Goal: Information Seeking & Learning: Learn about a topic

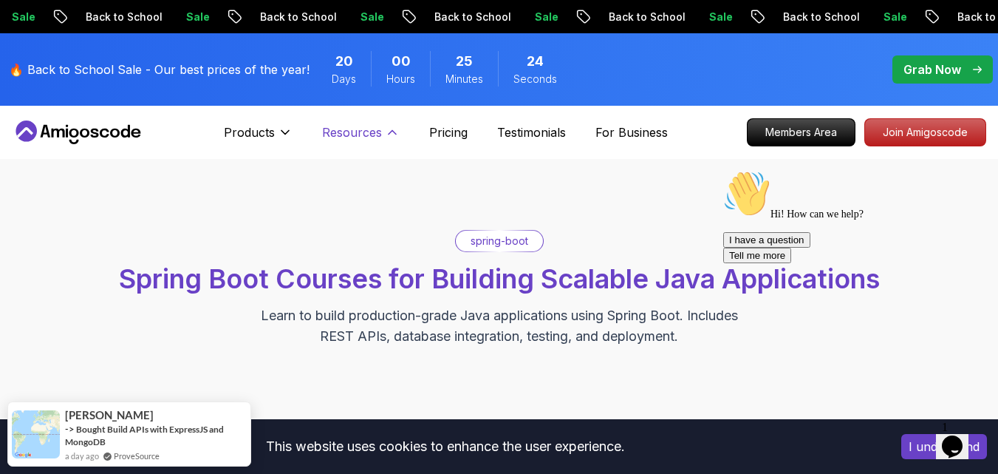
click at [369, 130] on p "Resources" at bounding box center [352, 132] width 60 height 18
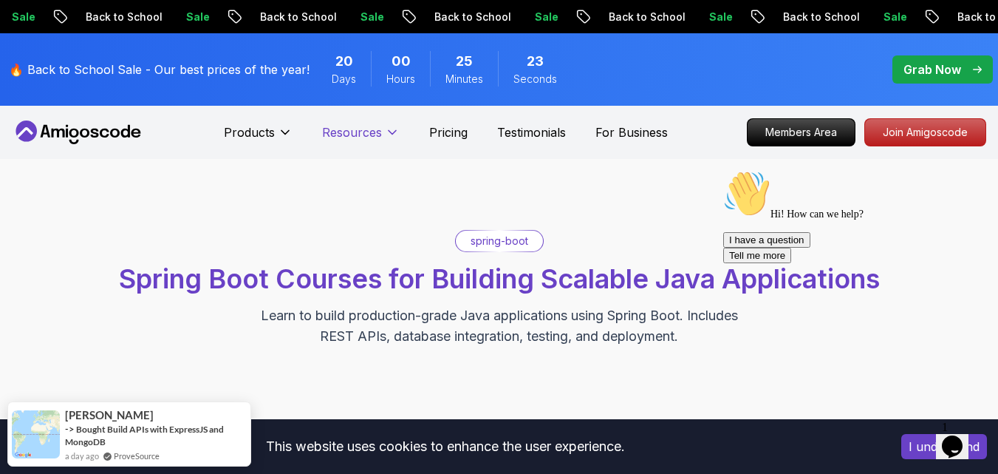
click at [369, 130] on p "Resources" at bounding box center [352, 132] width 60 height 18
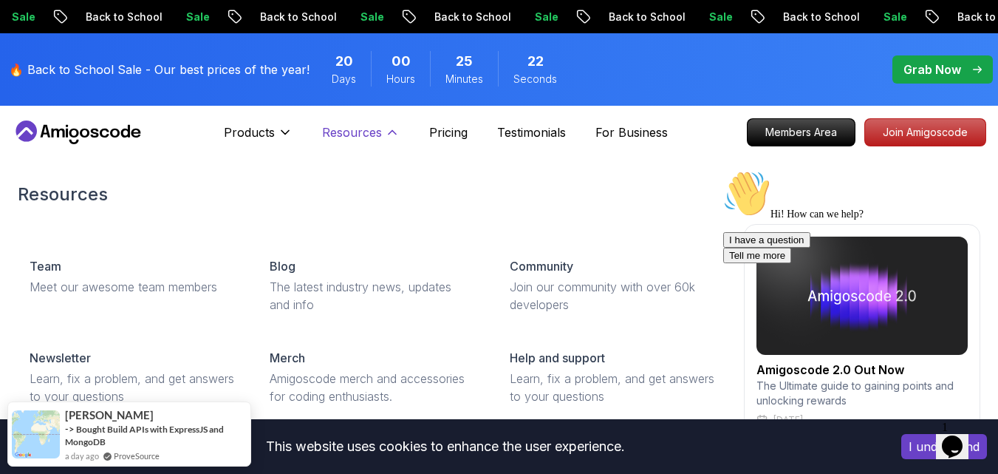
click at [369, 130] on p "Resources" at bounding box center [352, 132] width 60 height 18
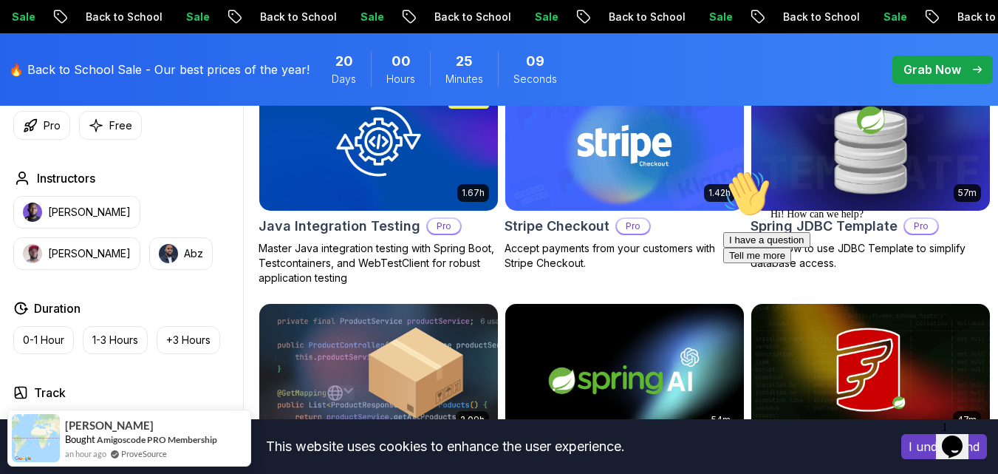
scroll to position [960, 0]
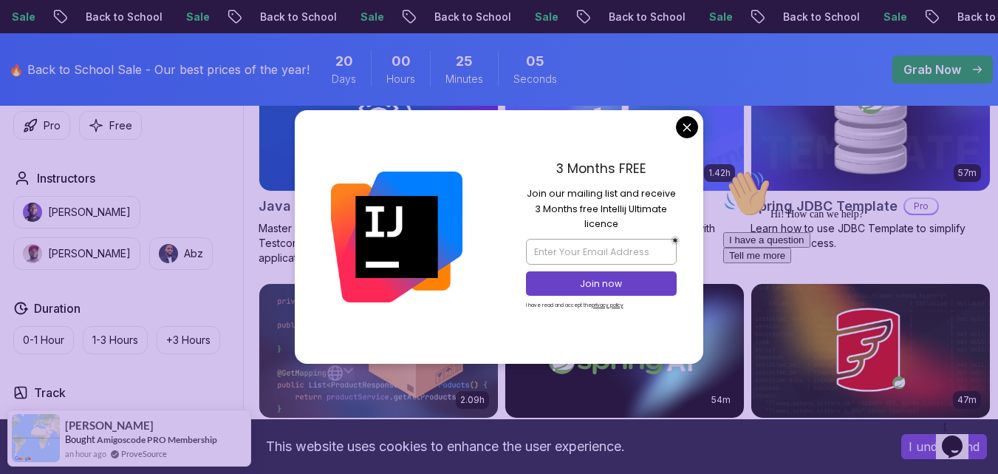
click at [681, 126] on body "Sale Back to School Sale Back to School Sale Back to School Sale Back to School…" at bounding box center [499, 275] width 998 height 2470
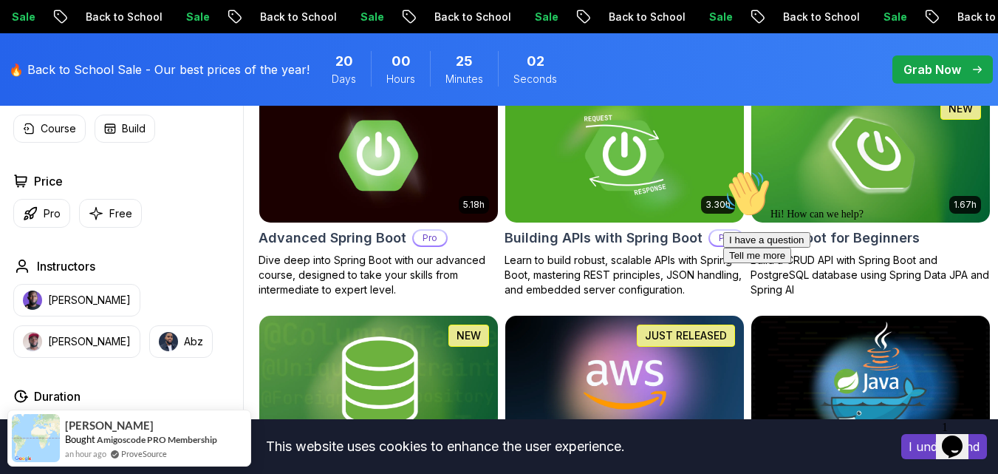
scroll to position [443, 0]
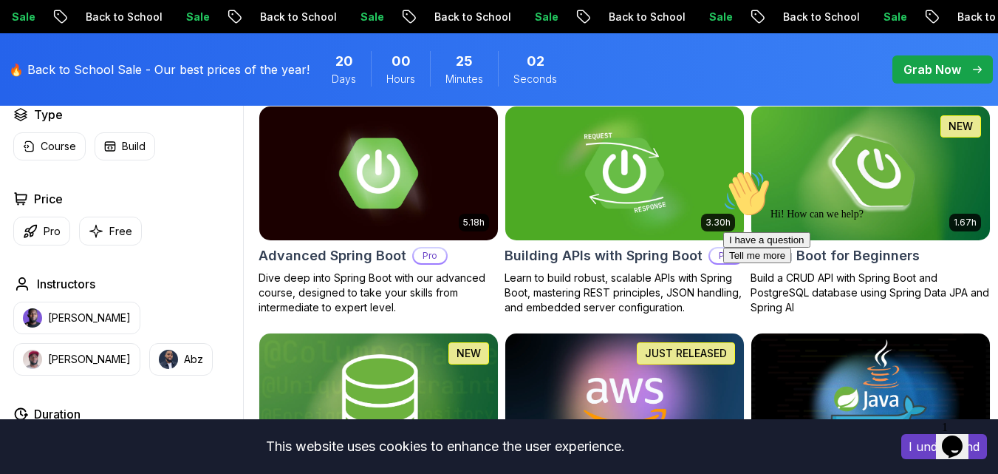
click at [839, 197] on div "Hi! How can we help? I have a question Tell me more" at bounding box center [856, 216] width 266 height 93
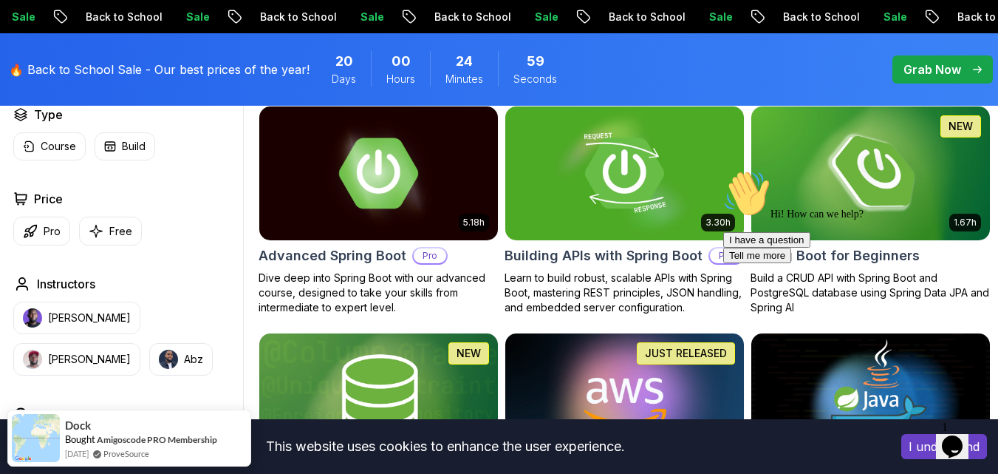
click at [968, 220] on div "Hi! How can we help? I have a question Tell me more" at bounding box center [856, 216] width 266 height 93
click at [852, 208] on div "Hi! How can we help? I have a question Tell me more" at bounding box center [856, 216] width 266 height 93
click at [723, 170] on icon "Chat attention grabber" at bounding box center [723, 170] width 0 height 0
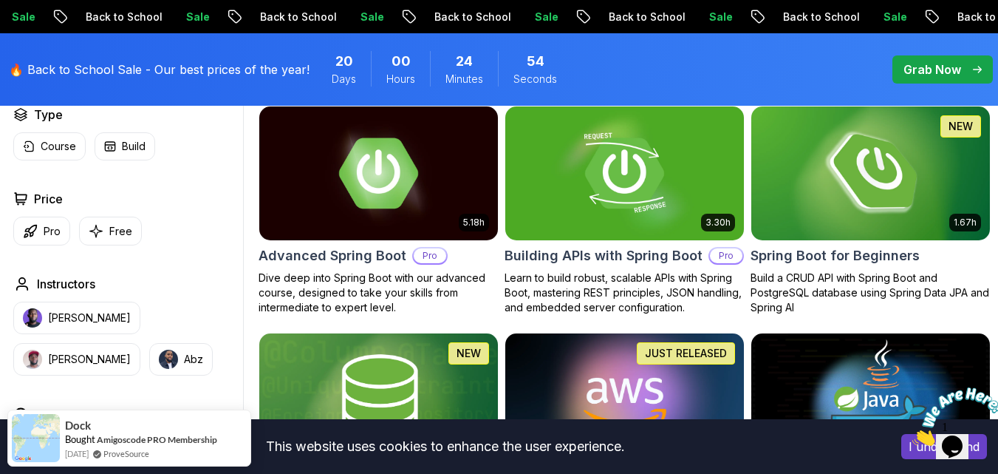
click at [907, 215] on img at bounding box center [870, 173] width 250 height 140
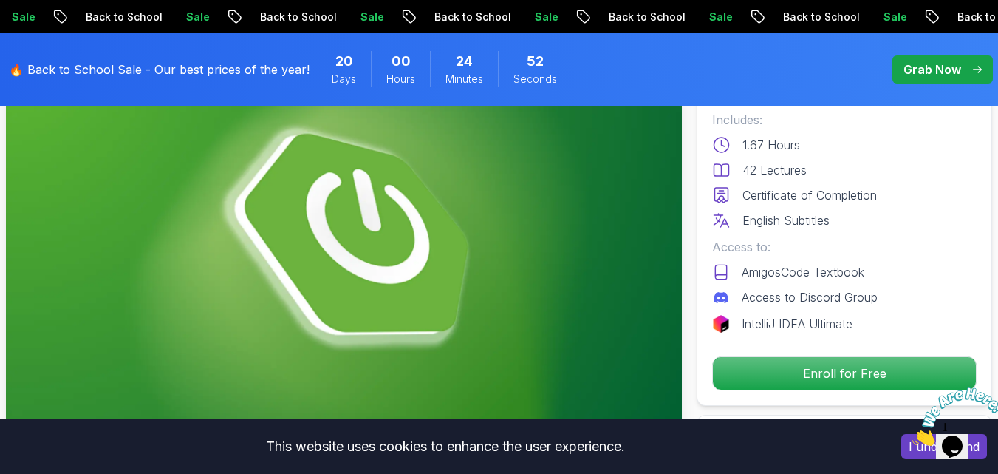
scroll to position [148, 0]
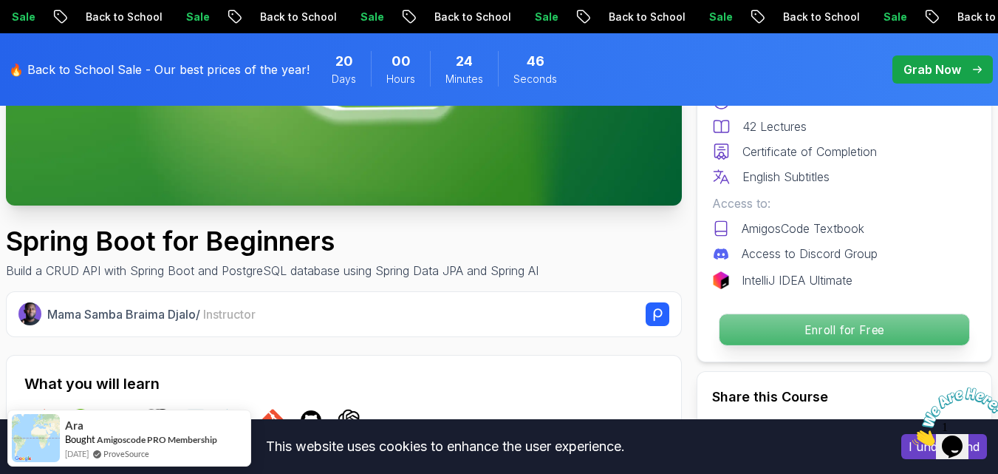
click at [835, 326] on p "Enroll for Free" at bounding box center [844, 329] width 250 height 31
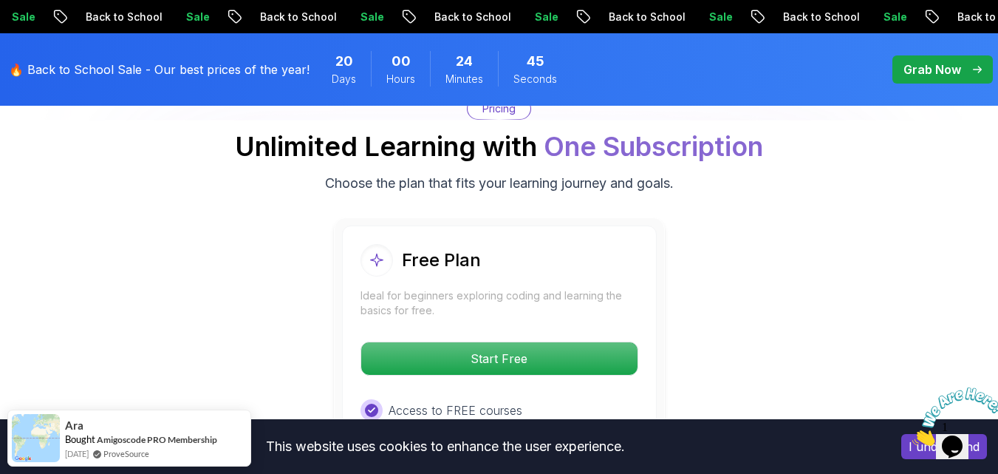
scroll to position [3039, 0]
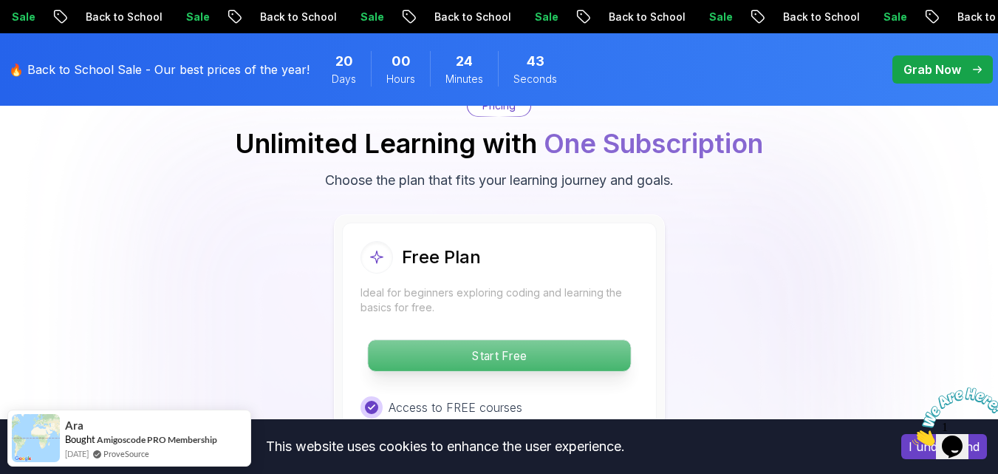
click at [502, 354] on p "Start Free" at bounding box center [499, 355] width 262 height 31
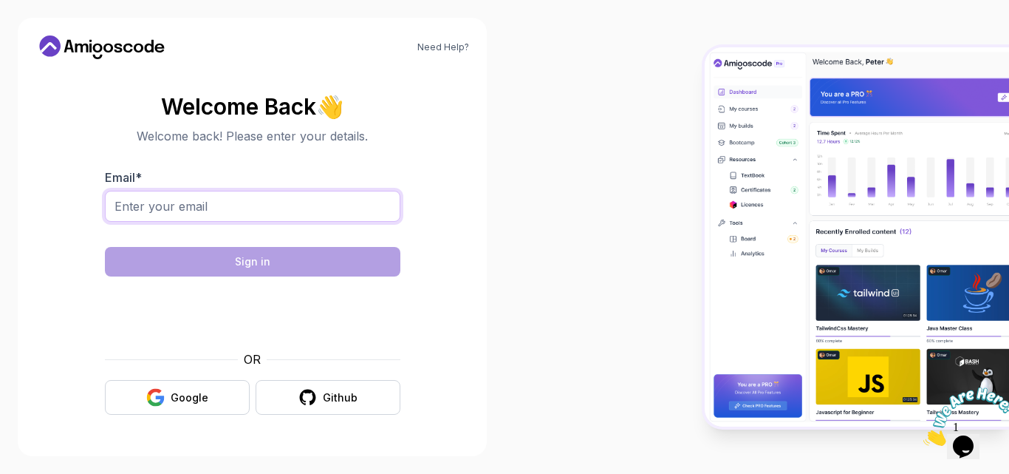
click at [227, 207] on input "Email *" at bounding box center [252, 206] width 295 height 31
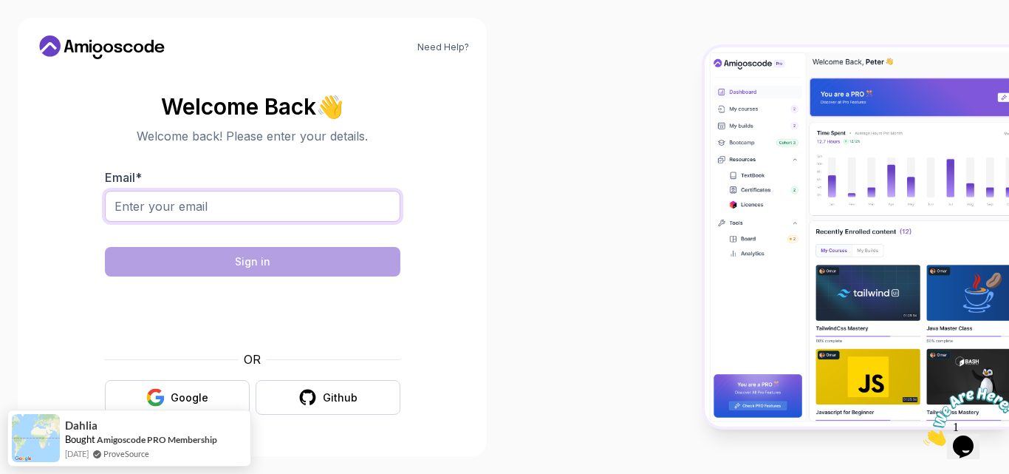
type input "prakanagopinath@gmail.com"
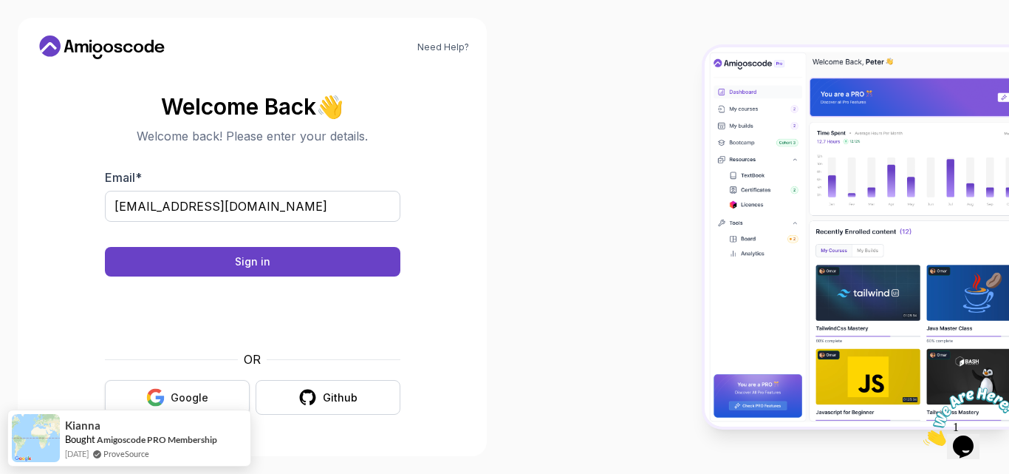
click at [192, 386] on button "Google" at bounding box center [177, 397] width 145 height 35
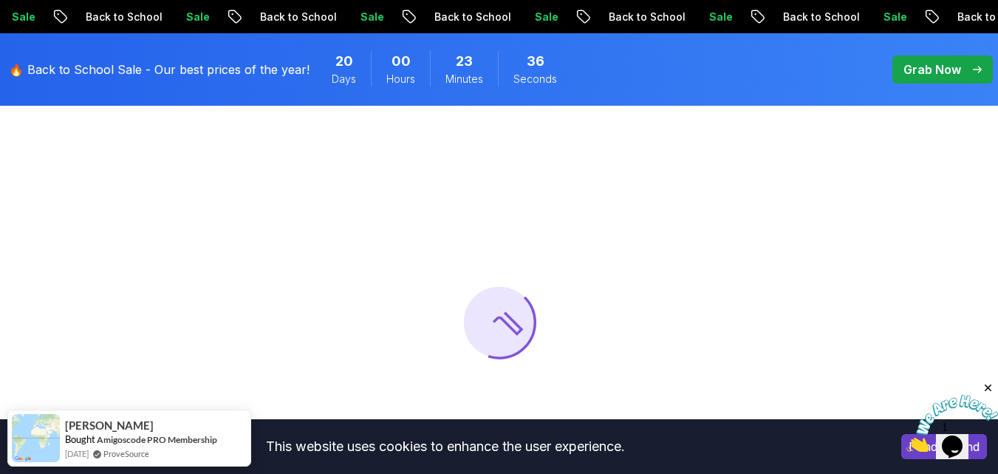
click at [989, 386] on icon "Close" at bounding box center [988, 387] width 13 height 13
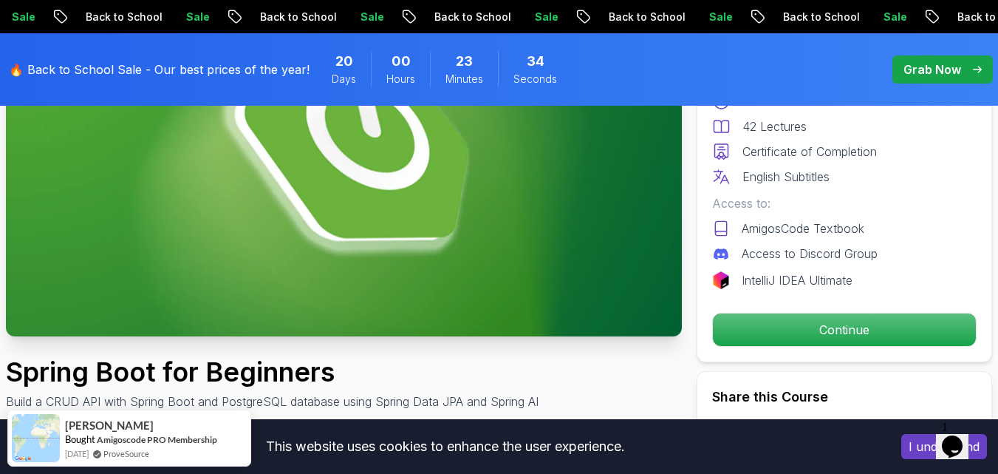
scroll to position [295, 0]
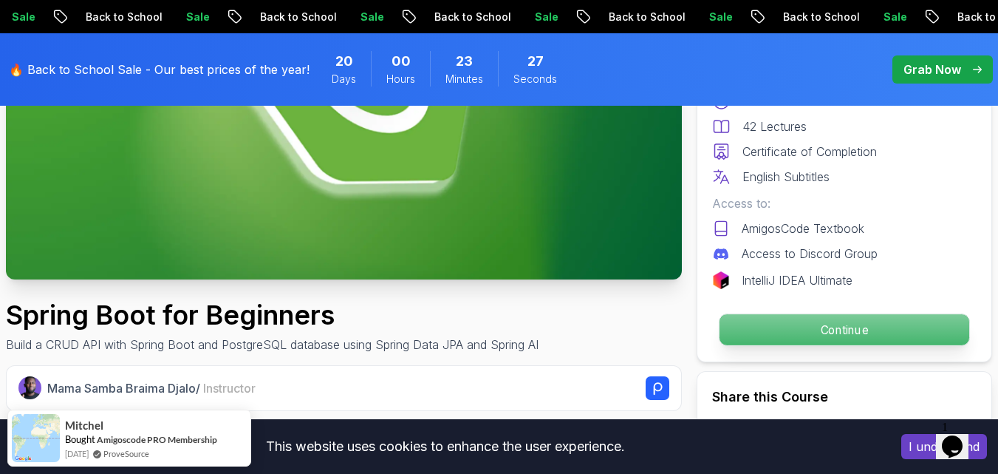
click at [871, 321] on p "Continue" at bounding box center [844, 329] width 250 height 31
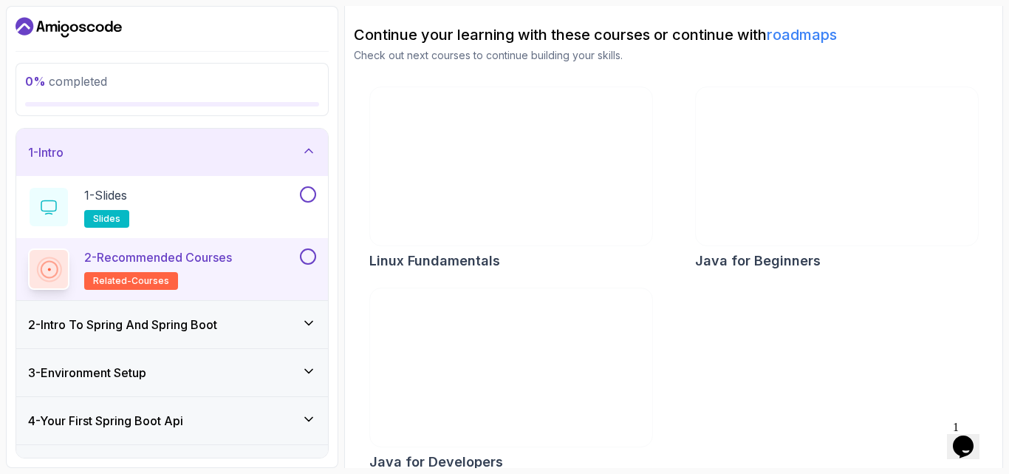
scroll to position [159, 0]
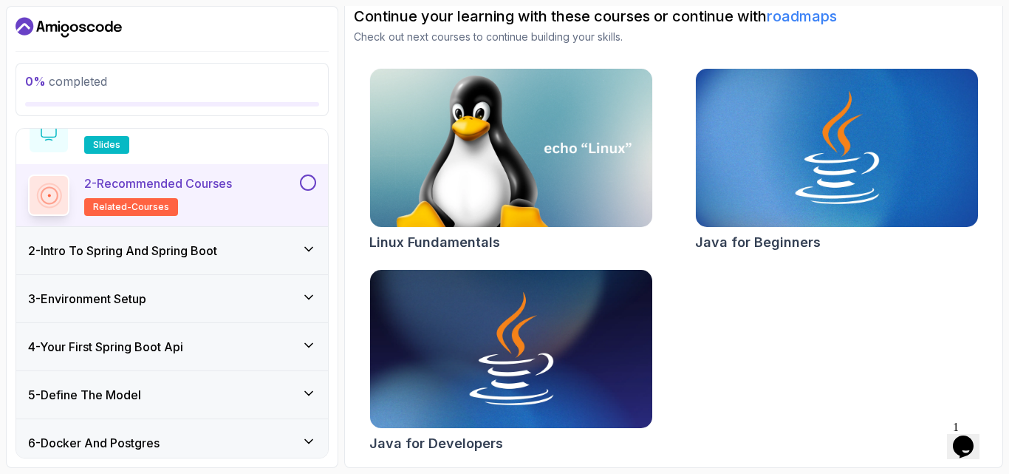
click at [180, 250] on h3 "2 - Intro To Spring And Spring Boot" at bounding box center [122, 251] width 189 height 18
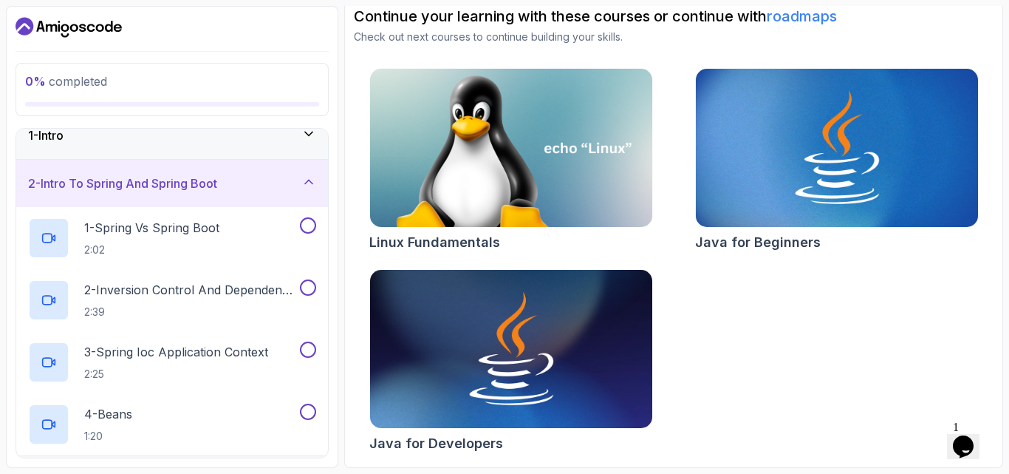
scroll to position [0, 0]
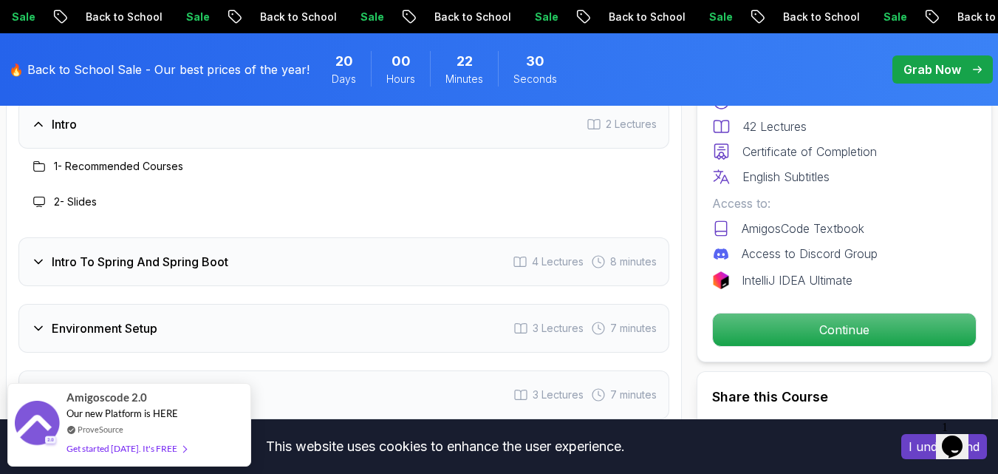
scroll to position [1994, 0]
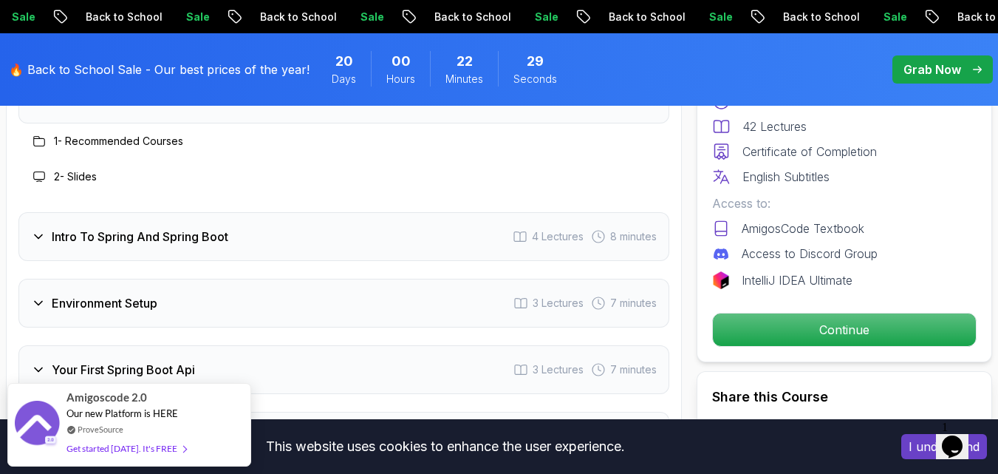
click at [389, 252] on div "Intro To Spring And Spring Boot 4 Lectures 8 minutes" at bounding box center [343, 236] width 651 height 49
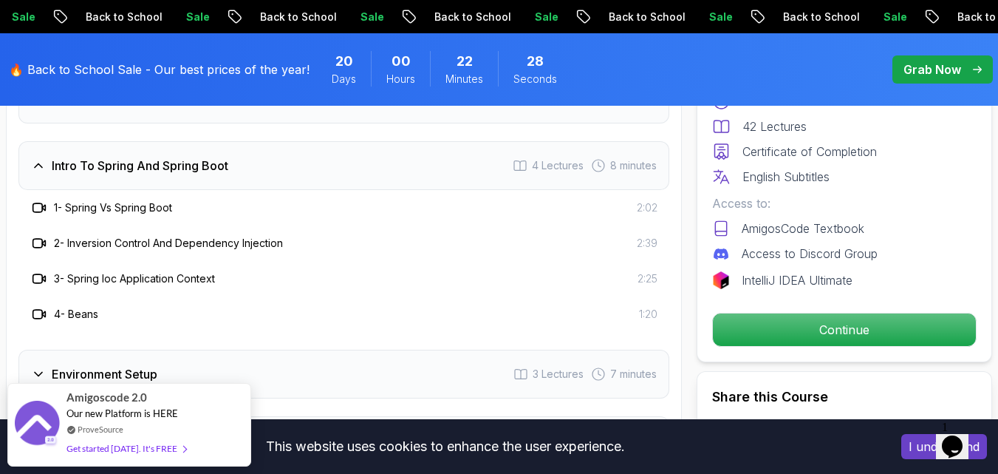
click at [367, 172] on div "Intro To Spring And Spring Boot 4 Lectures 8 minutes" at bounding box center [343, 165] width 651 height 49
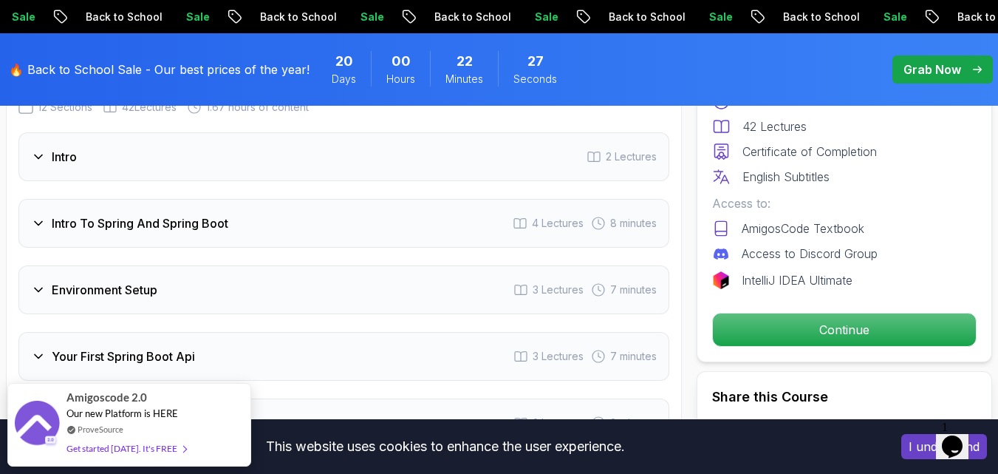
scroll to position [1921, 0]
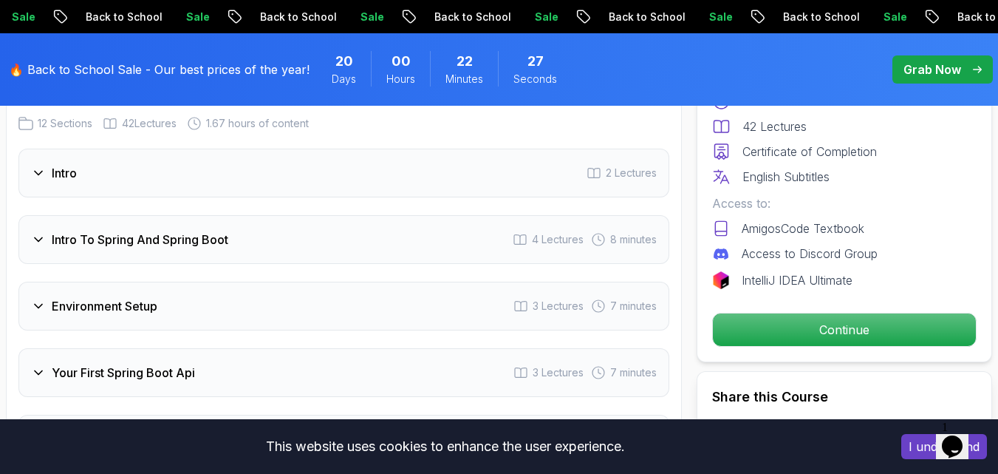
click at [322, 180] on div "Intro 2 Lectures" at bounding box center [343, 172] width 651 height 49
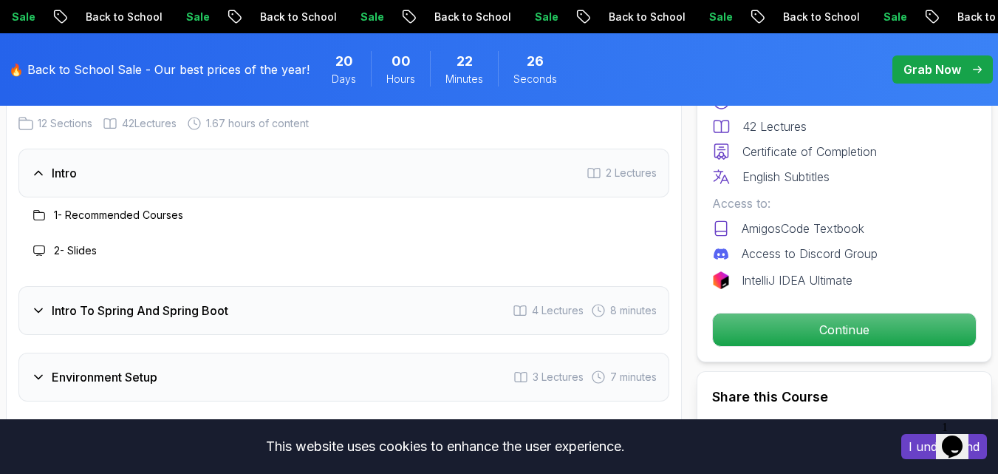
click at [134, 223] on div "1 - Recommended Courses" at bounding box center [106, 215] width 153 height 18
click at [136, 211] on h3 "1 - Recommended Courses" at bounding box center [118, 215] width 129 height 15
click at [553, 167] on div "Intro 2 Lectures" at bounding box center [343, 172] width 651 height 49
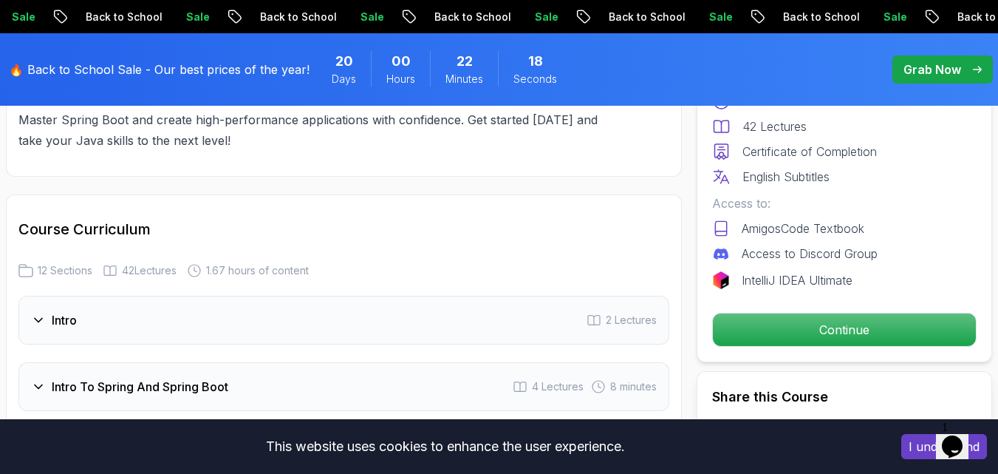
scroll to position [1773, 0]
click at [69, 264] on span "12 Sections" at bounding box center [65, 271] width 55 height 15
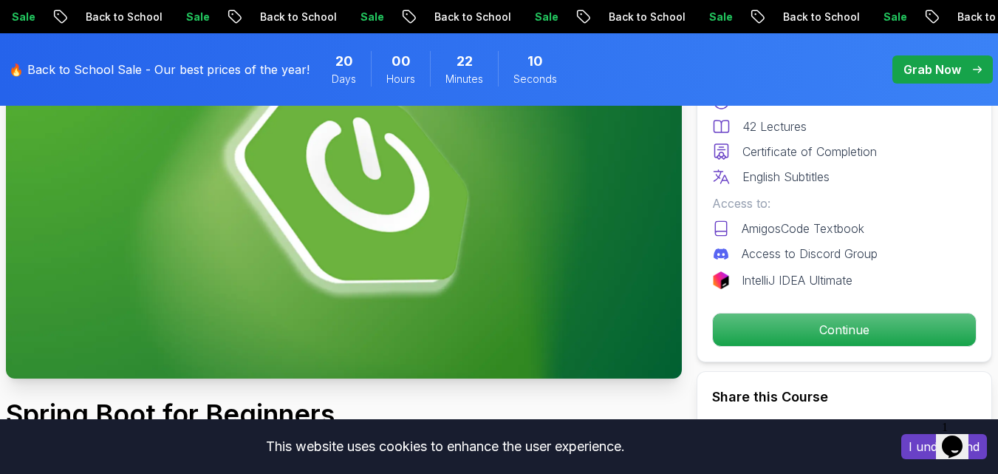
scroll to position [222, 0]
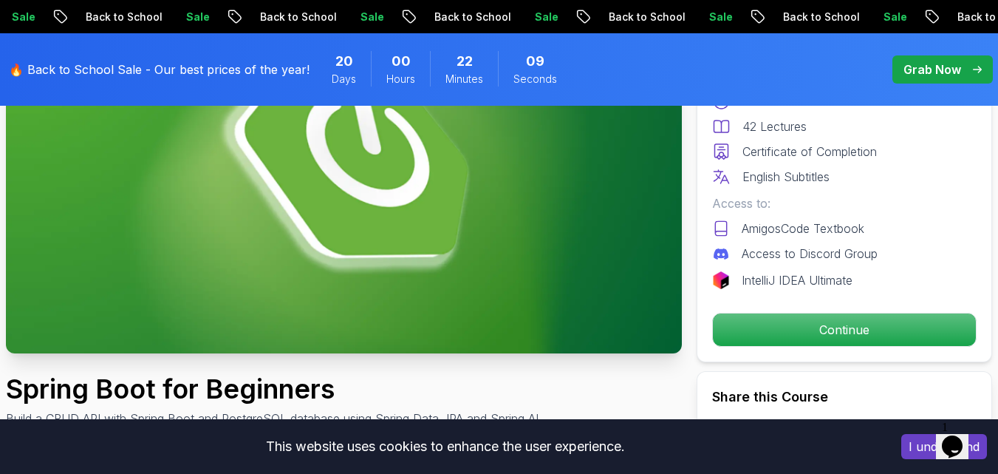
click at [814, 310] on div "Free Course Includes: 1.67 Hours 42 Lectures Certificate of Completion English …" at bounding box center [844, 184] width 295 height 356
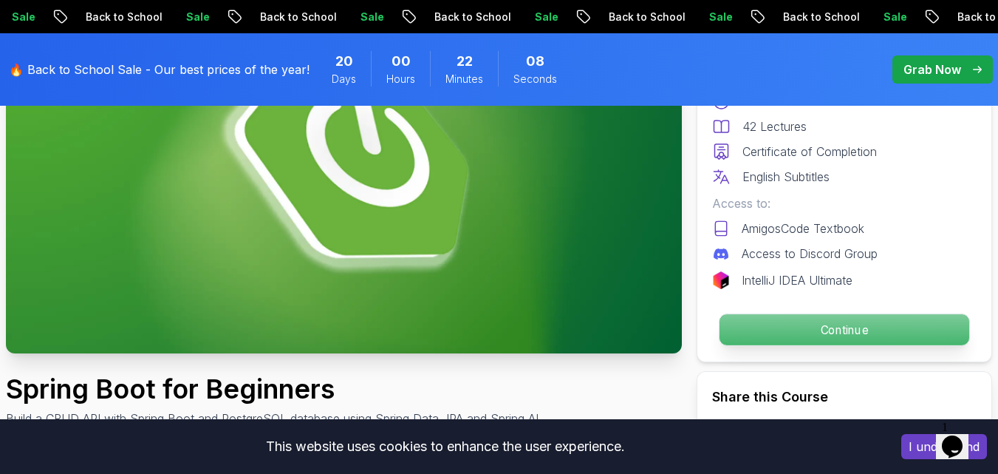
click at [815, 312] on div "Continue" at bounding box center [844, 329] width 264 height 34
click at [866, 331] on p "Continue" at bounding box center [844, 329] width 250 height 31
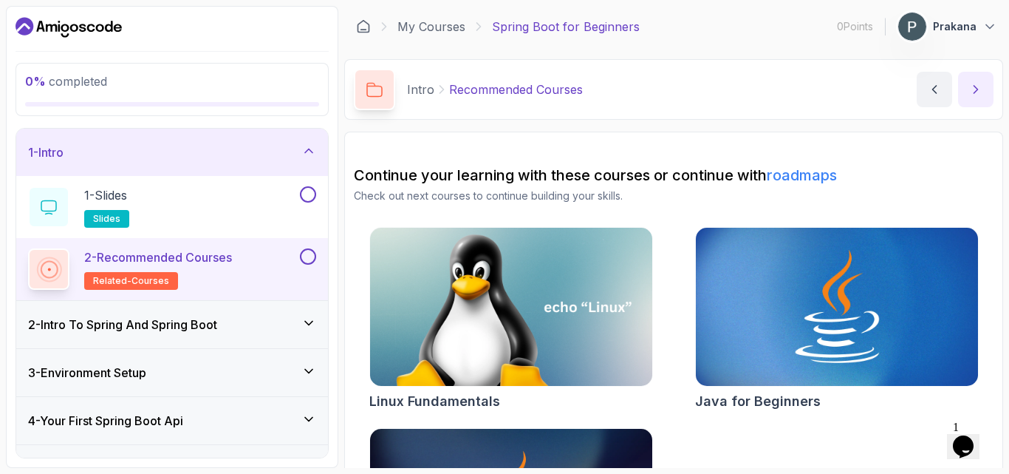
click at [965, 94] on button "next content" at bounding box center [975, 89] width 35 height 35
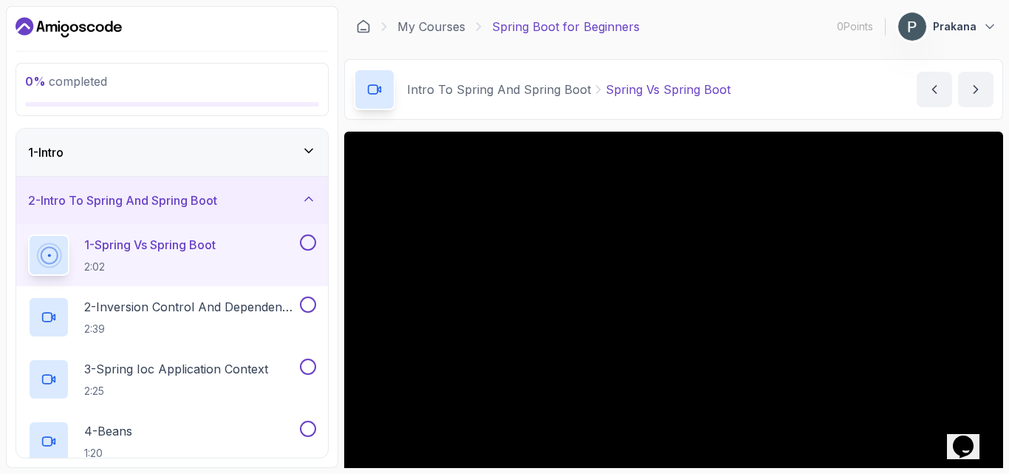
click at [125, 159] on div "1 - Intro" at bounding box center [172, 152] width 288 height 18
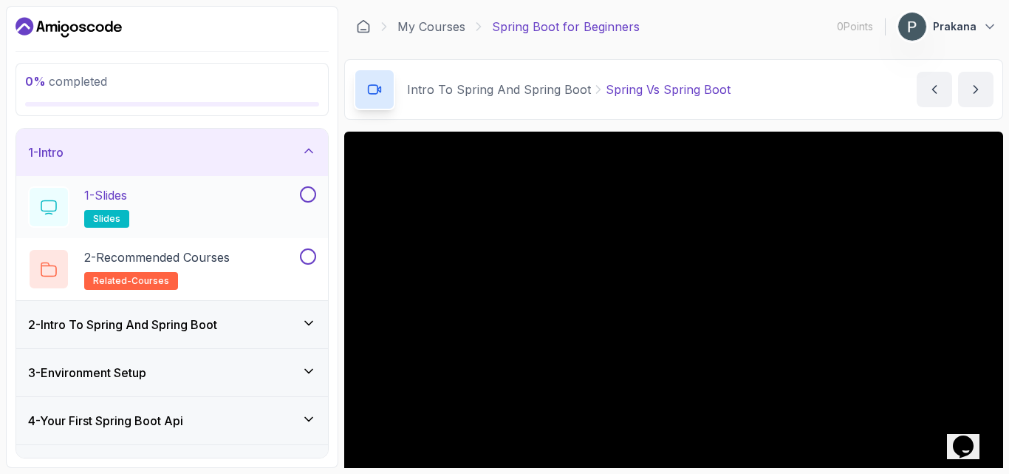
click at [112, 212] on p "slides" at bounding box center [106, 219] width 45 height 18
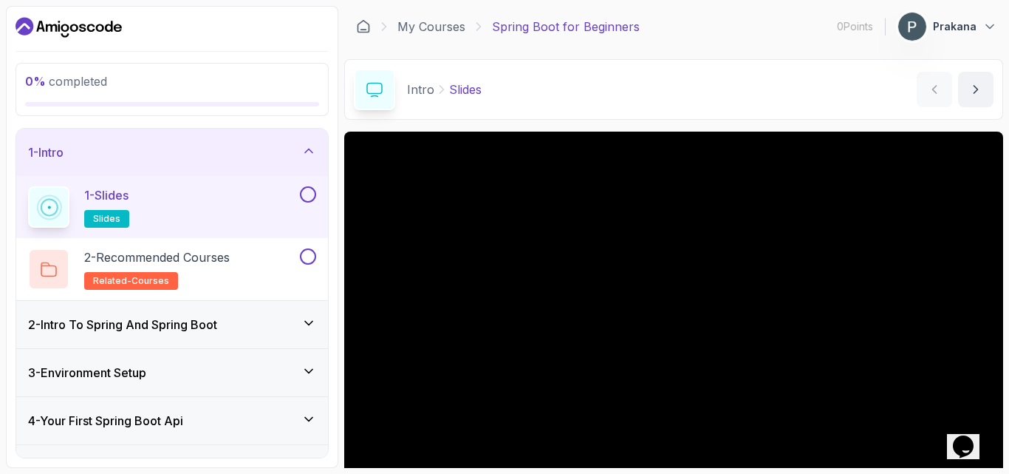
scroll to position [74, 0]
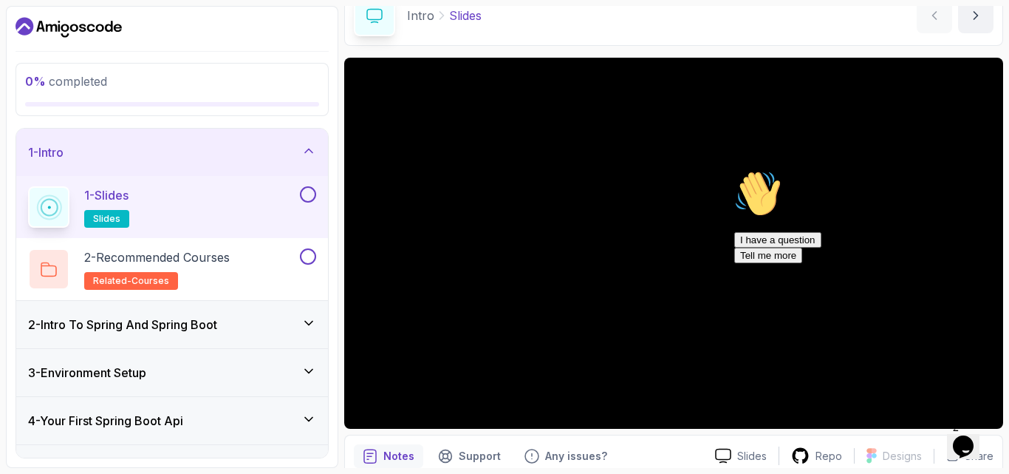
click at [734, 170] on icon "Chat attention grabber" at bounding box center [734, 170] width 0 height 0
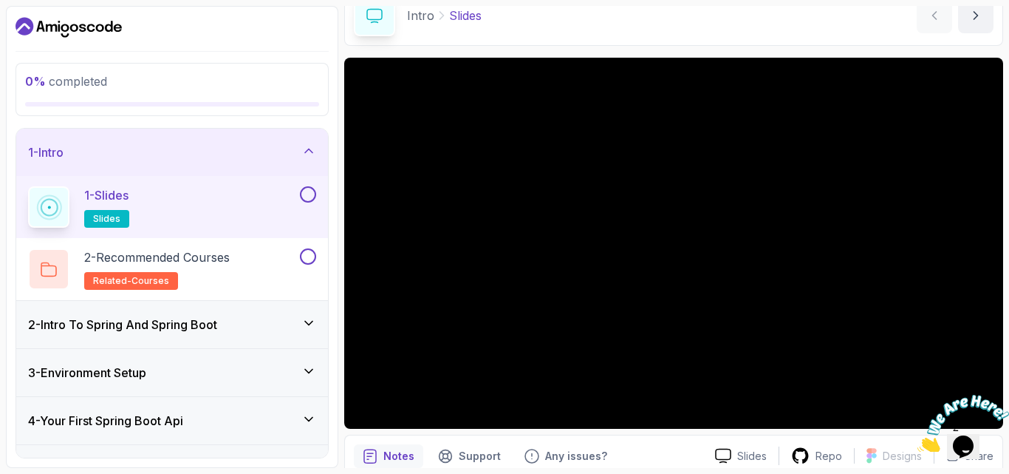
scroll to position [137, 0]
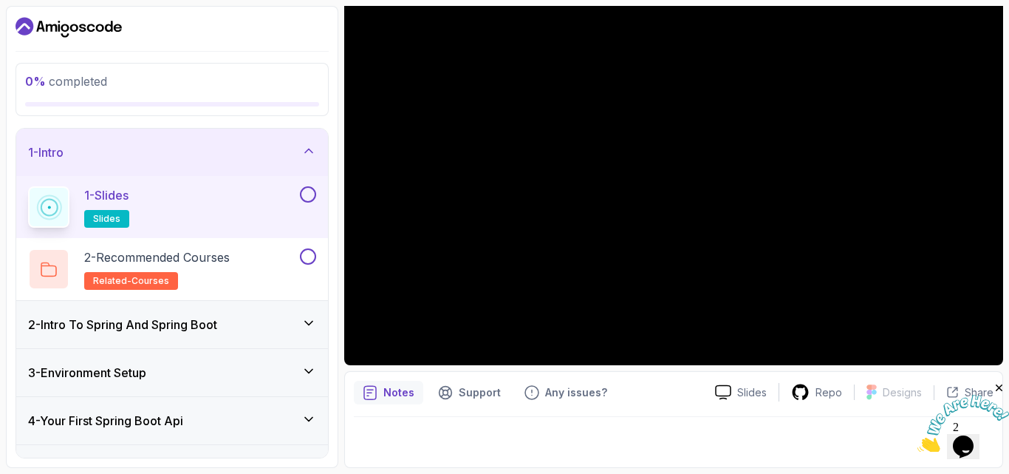
drag, startPoint x: 131, startPoint y: 28, endPoint x: 41, endPoint y: 25, distance: 90.9
click at [41, 25] on div at bounding box center [172, 28] width 313 height 24
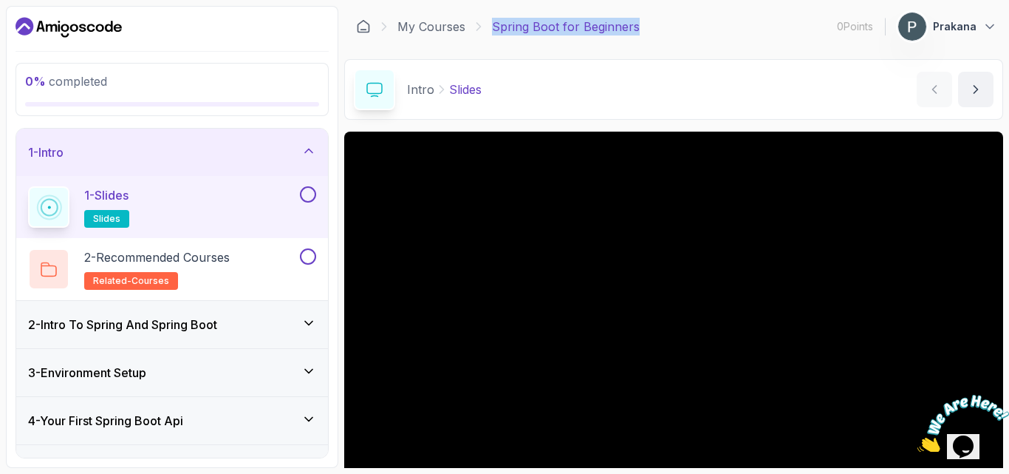
drag, startPoint x: 643, startPoint y: 27, endPoint x: 490, endPoint y: 21, distance: 153.8
click at [490, 21] on div "My Courses Spring Boot for Beginners 0 Points 1 Prakana" at bounding box center [673, 26] width 659 height 41
copy p "Spring Boot for Beginners"
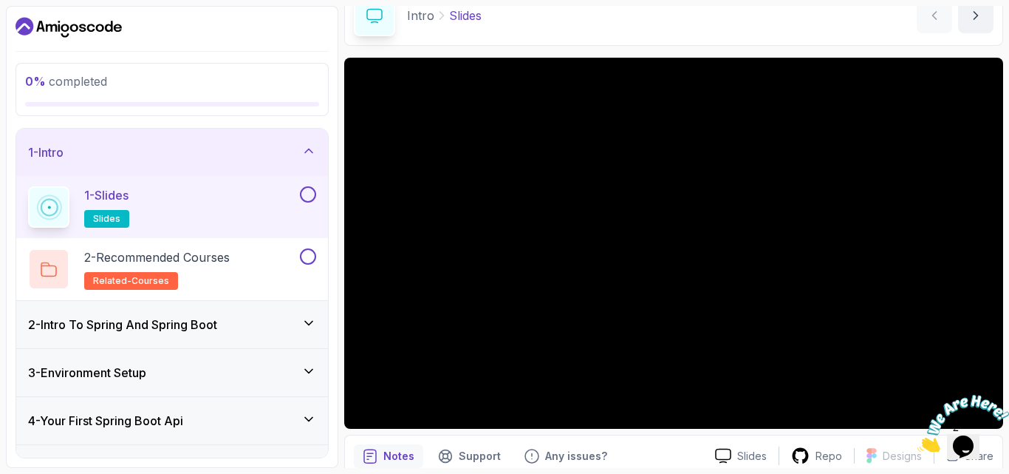
scroll to position [137, 0]
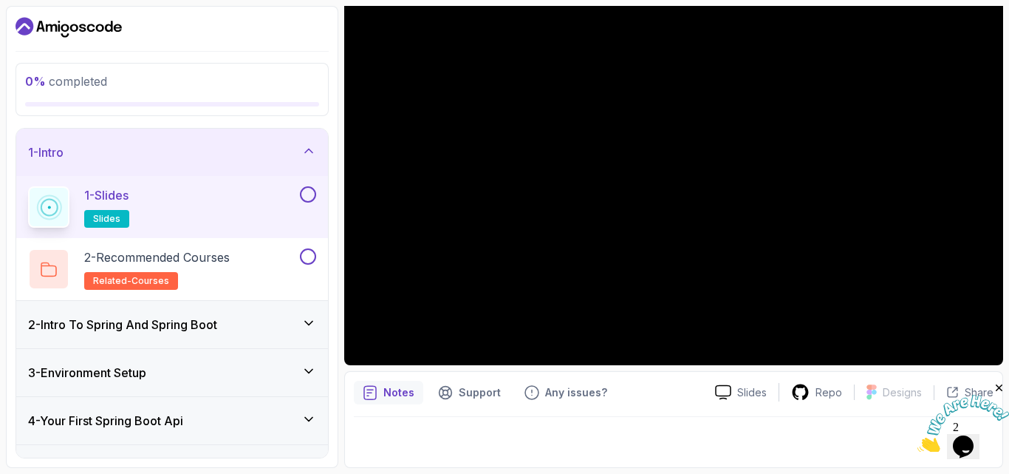
click at [304, 196] on button at bounding box center [308, 194] width 16 height 16
click at [293, 260] on div "2 - Recommended Courses related-courses" at bounding box center [162, 268] width 269 height 41
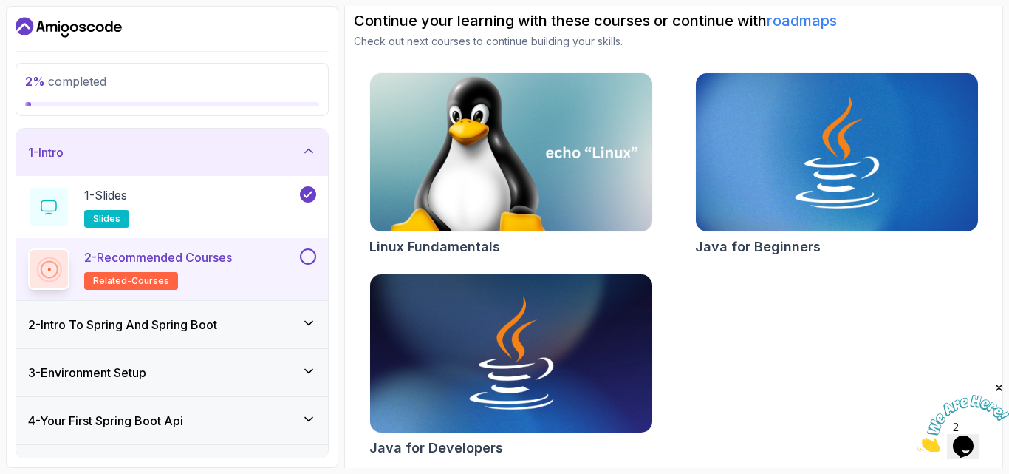
scroll to position [159, 0]
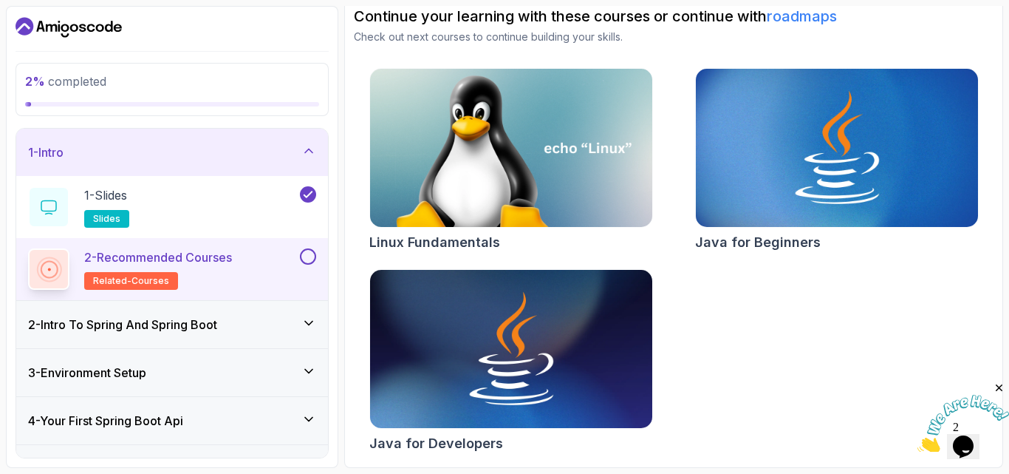
click at [303, 265] on button "2 - Recommended Courses related-courses" at bounding box center [172, 268] width 288 height 41
click at [309, 253] on button at bounding box center [308, 256] width 16 height 16
click at [273, 315] on div "2 - Intro To Spring And Spring Boot" at bounding box center [172, 324] width 288 height 18
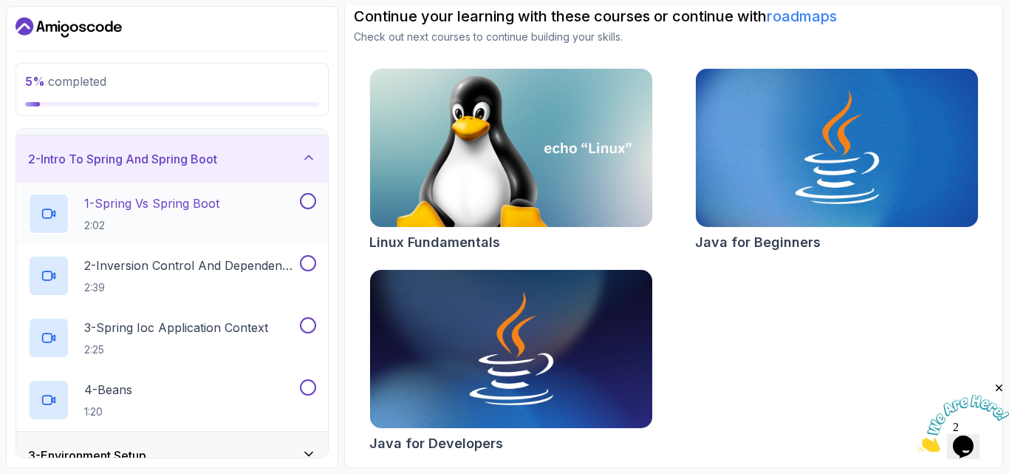
scroll to position [74, 0]
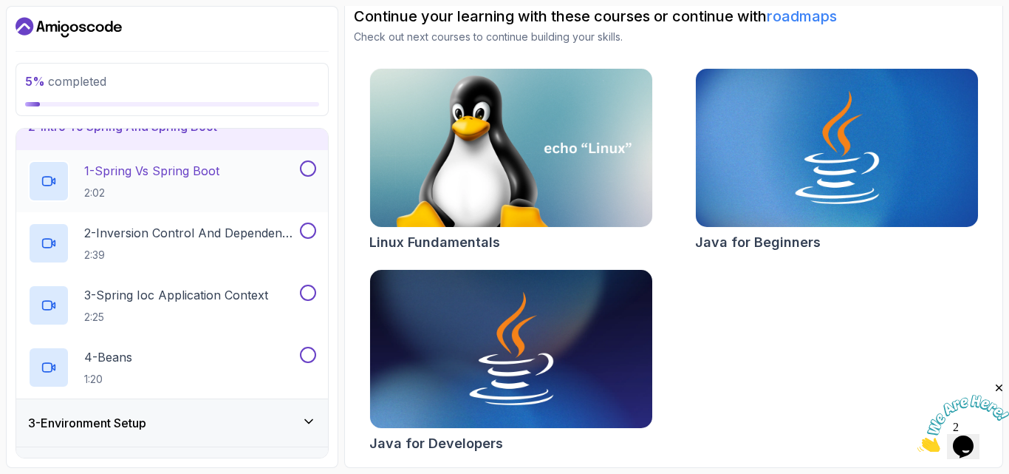
click at [161, 173] on p "1 - Spring Vs Spring Boot" at bounding box center [151, 171] width 135 height 18
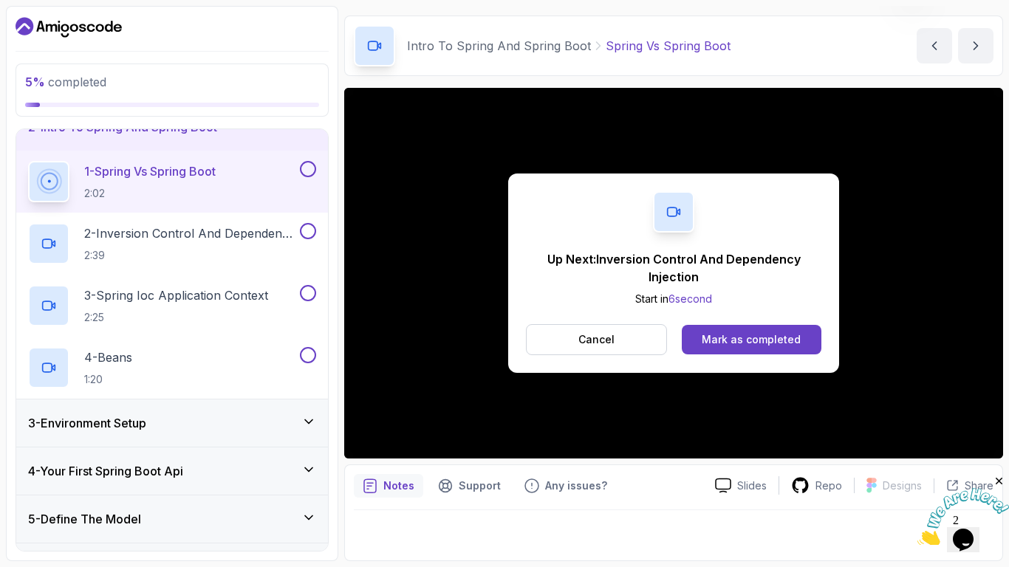
scroll to position [137, 0]
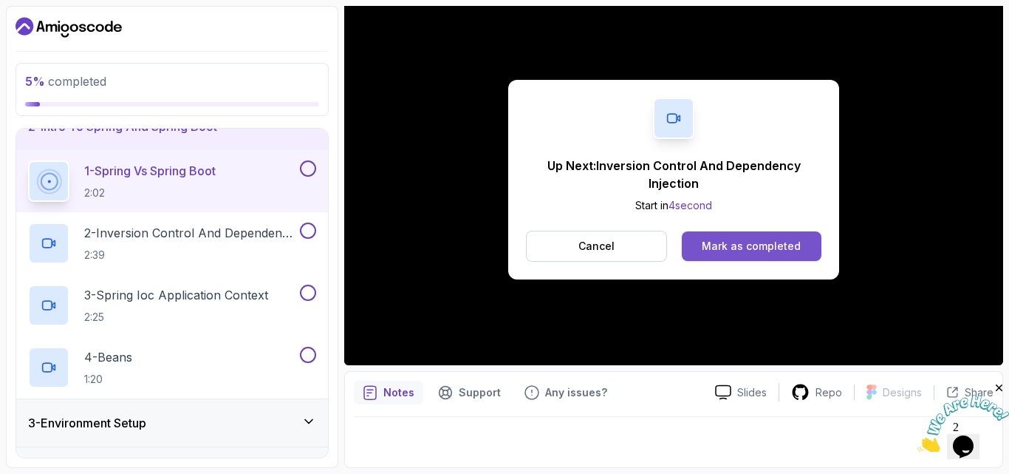
click at [765, 249] on div "Mark as completed" at bounding box center [751, 246] width 99 height 15
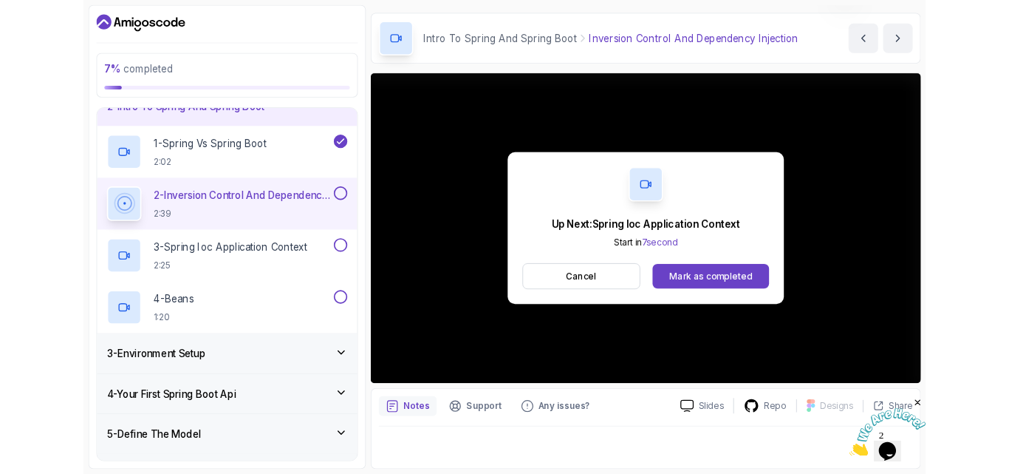
scroll to position [137, 0]
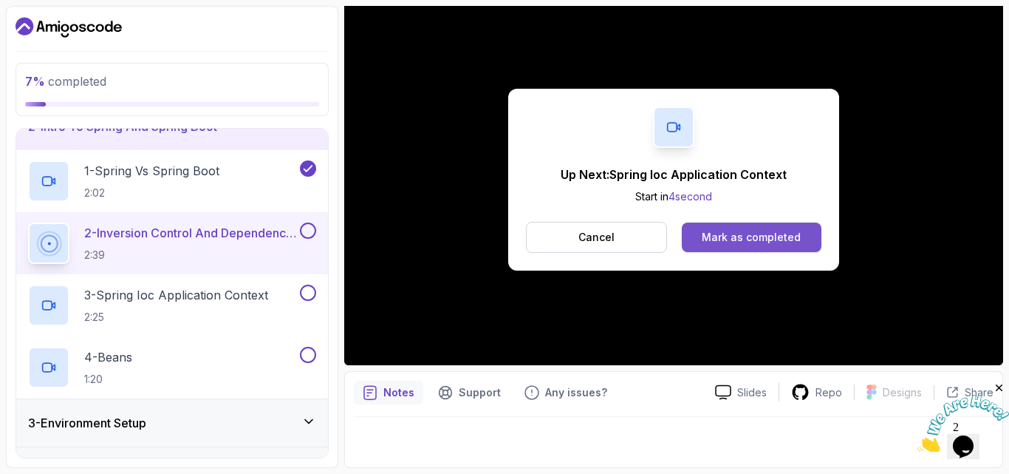
click at [764, 233] on div "Mark as completed" at bounding box center [751, 237] width 99 height 15
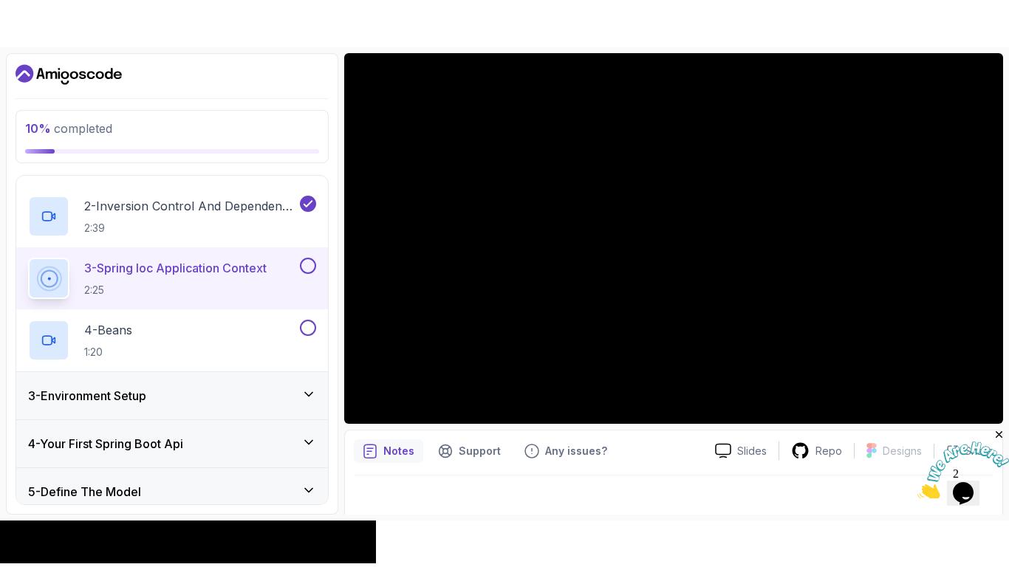
scroll to position [137, 0]
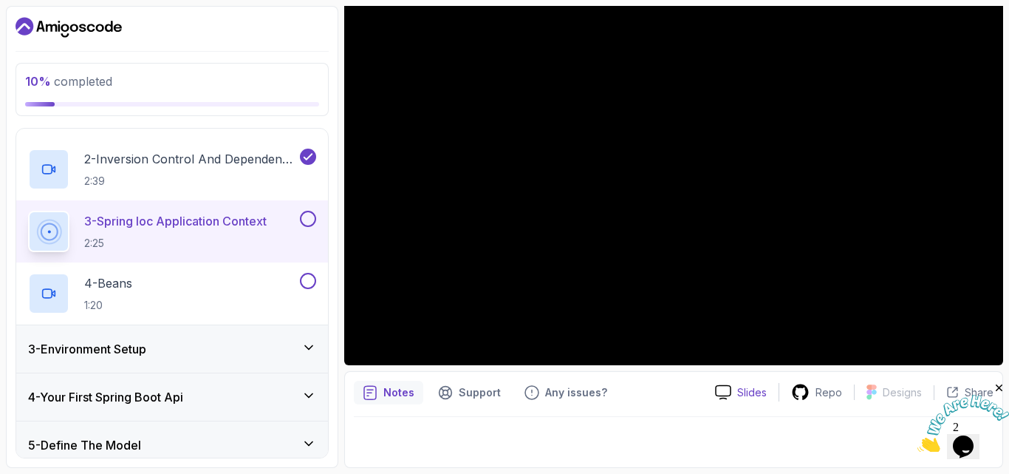
click at [751, 389] on p "Slides" at bounding box center [752, 392] width 30 height 15
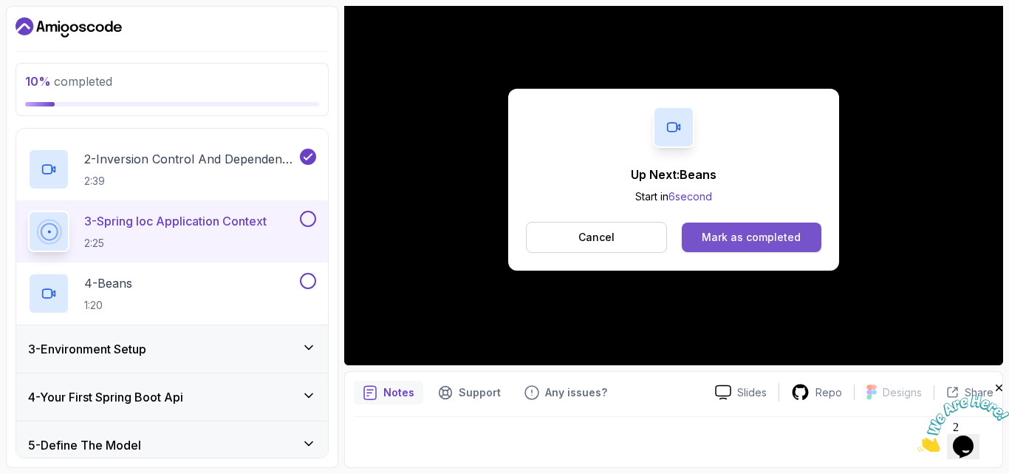
click at [785, 227] on button "Mark as completed" at bounding box center [752, 237] width 140 height 30
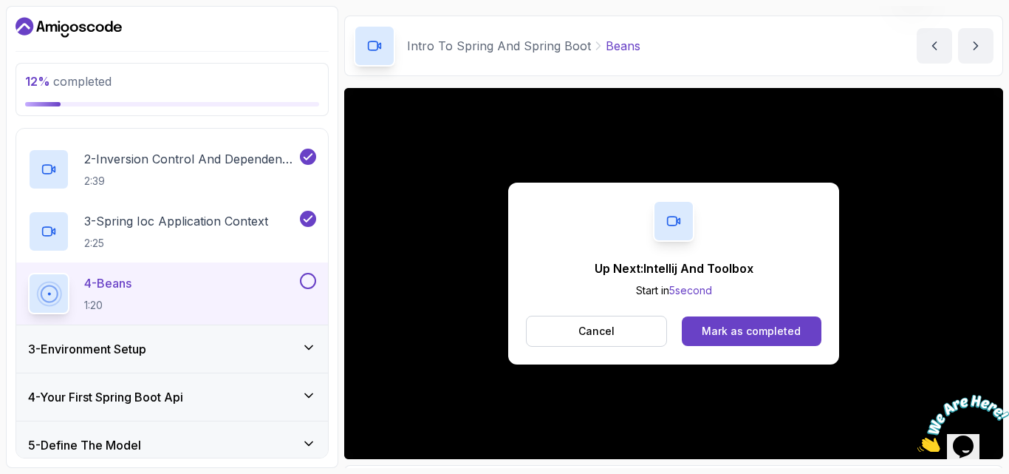
scroll to position [137, 0]
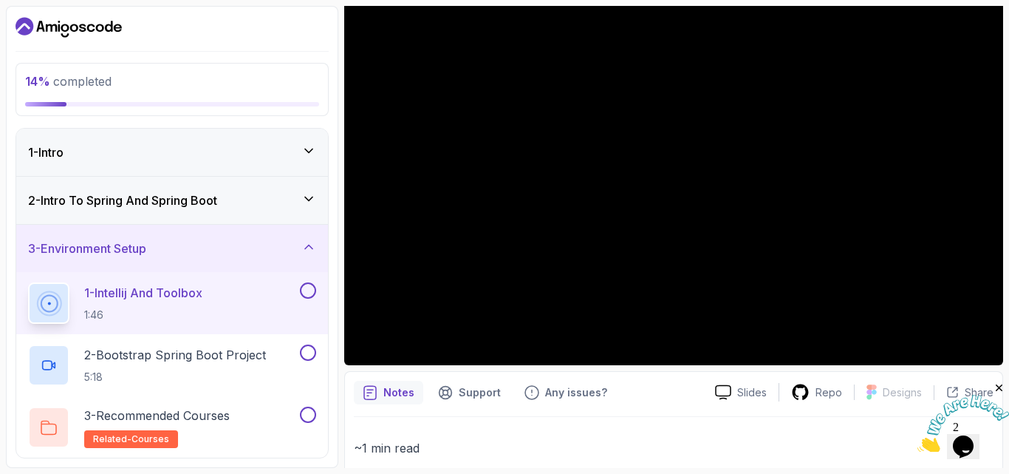
click at [242, 189] on div "2 - Intro To Spring And Spring Boot" at bounding box center [172, 200] width 312 height 47
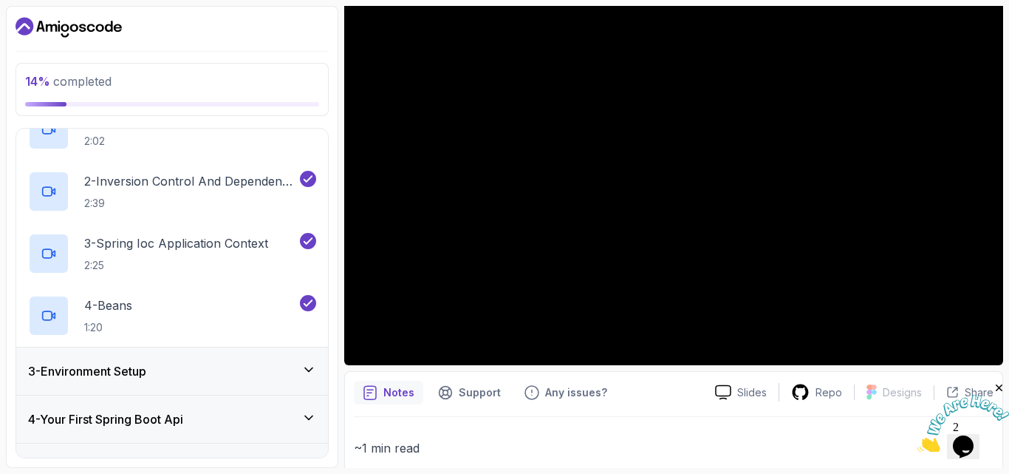
scroll to position [222, 0]
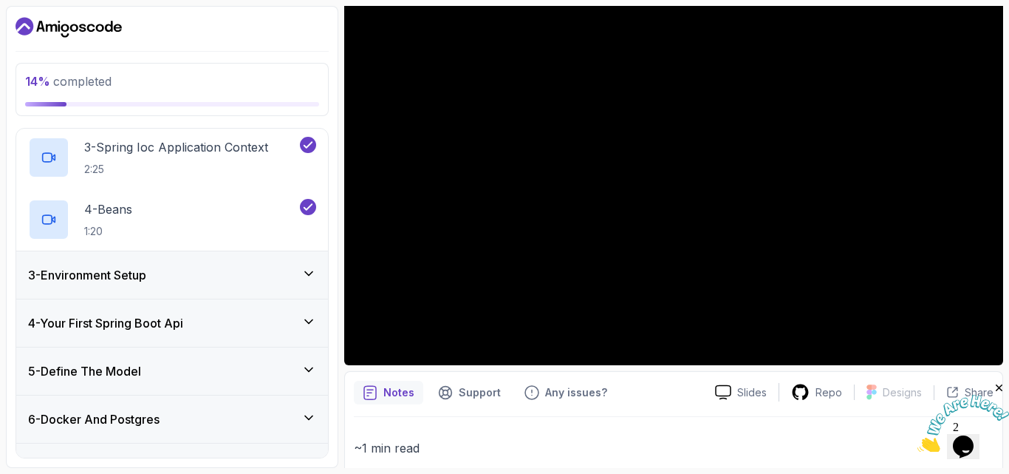
click at [257, 275] on div "3 - Environment Setup" at bounding box center [172, 275] width 288 height 18
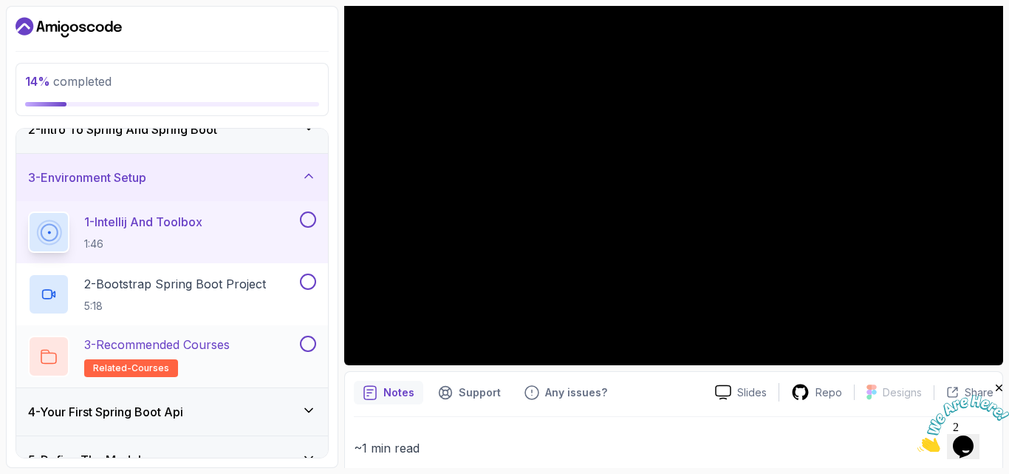
scroll to position [49, 0]
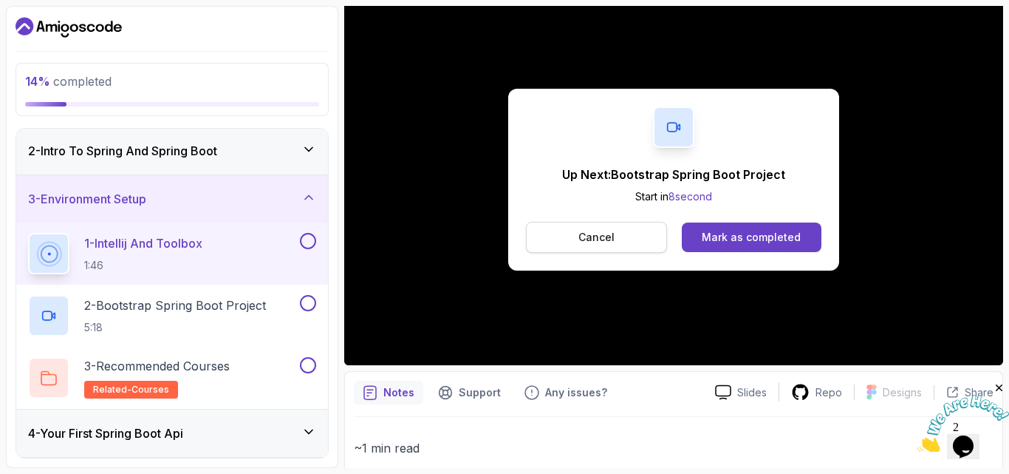
click at [627, 236] on button "Cancel" at bounding box center [596, 237] width 141 height 31
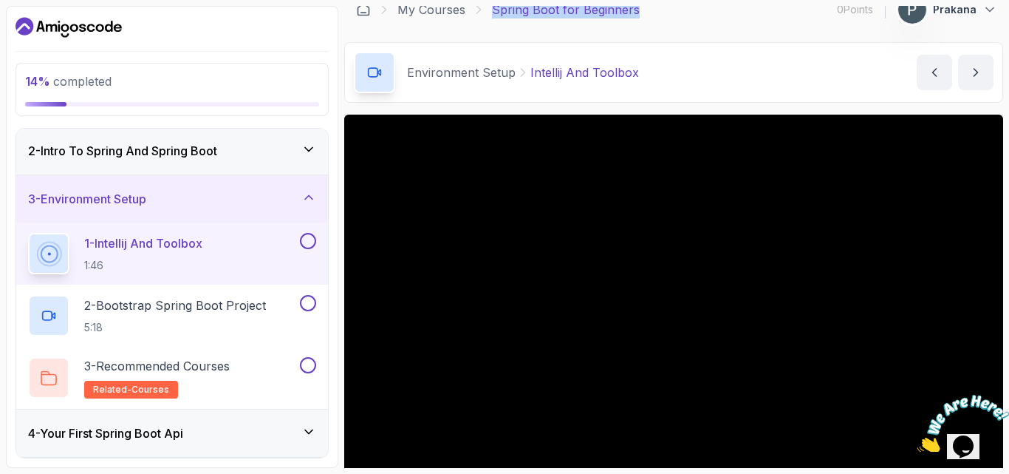
scroll to position [0, 0]
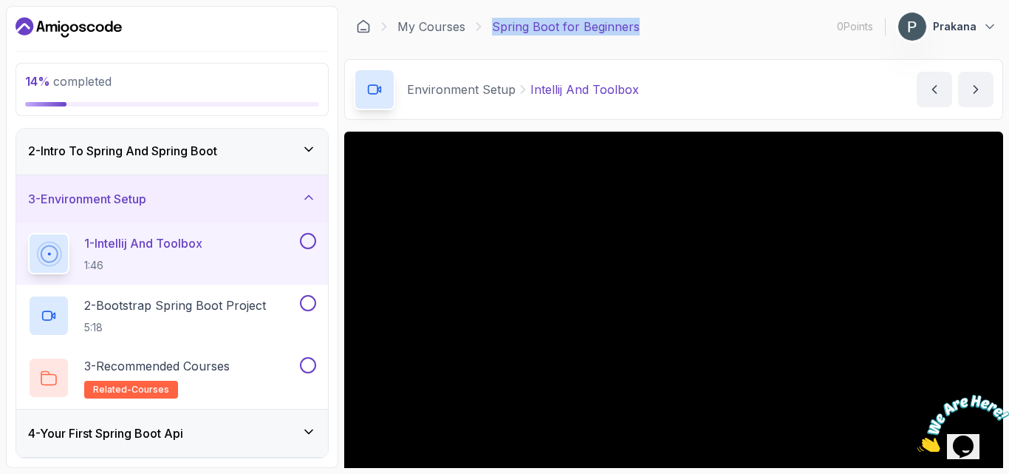
click at [307, 237] on button at bounding box center [308, 241] width 16 height 16
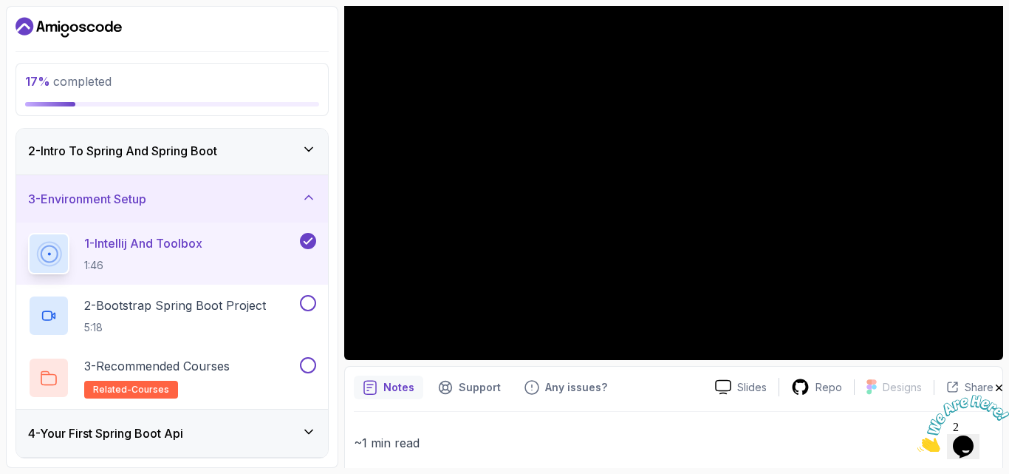
scroll to position [148, 0]
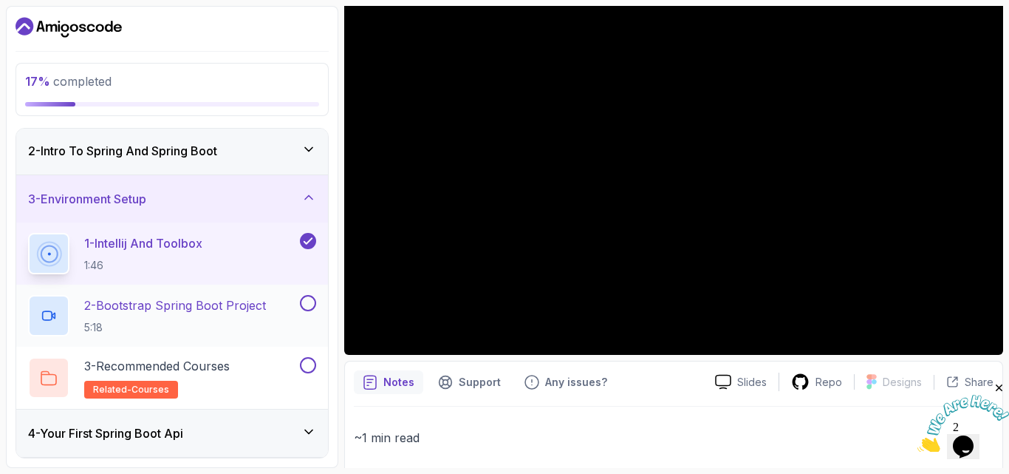
click at [198, 308] on p "2 - Bootstrap Spring Boot Project" at bounding box center [175, 305] width 182 height 18
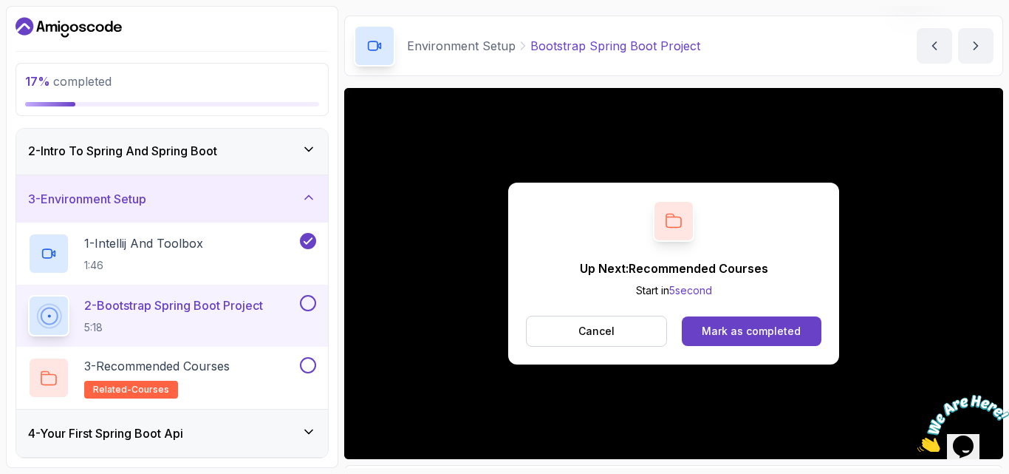
scroll to position [137, 0]
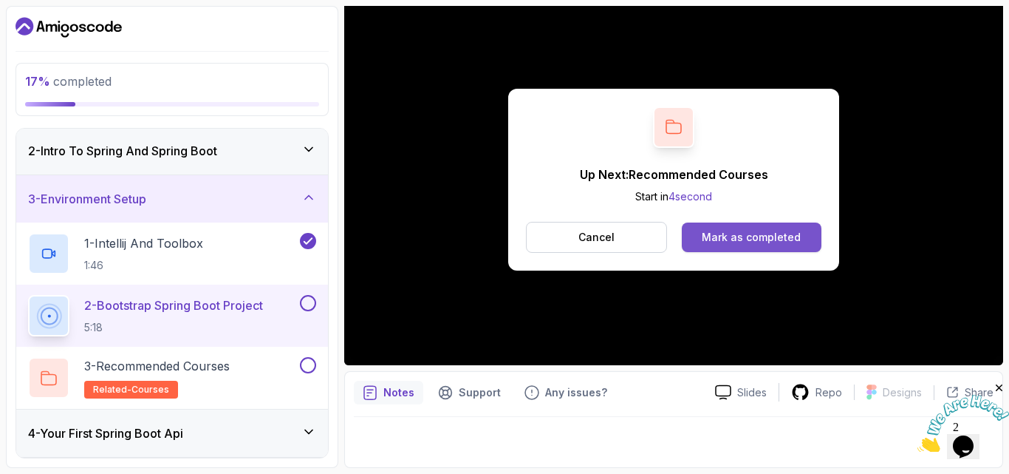
click at [764, 235] on div "Mark as completed" at bounding box center [751, 237] width 99 height 15
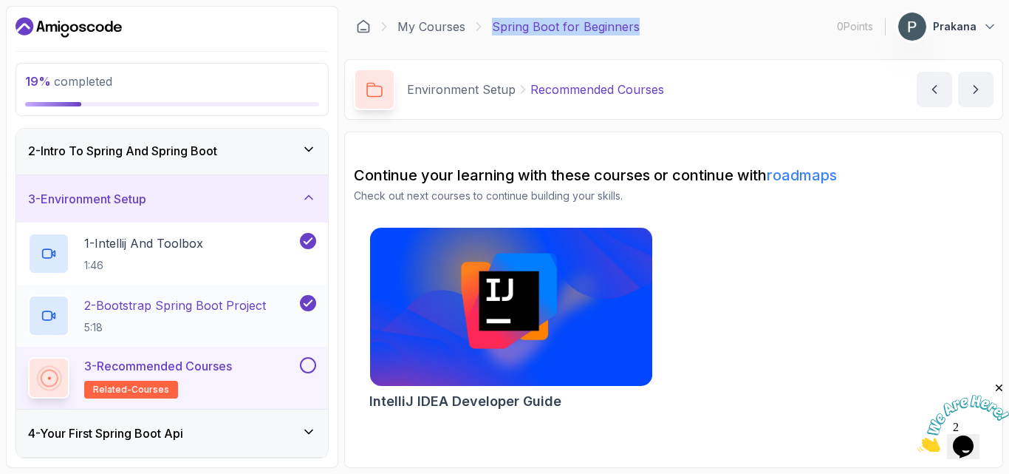
scroll to position [123, 0]
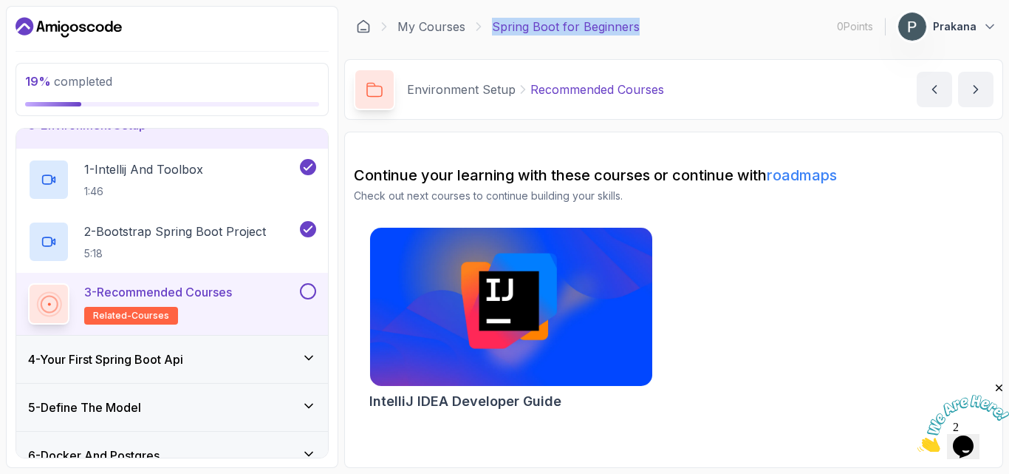
click at [312, 287] on button at bounding box center [308, 291] width 16 height 16
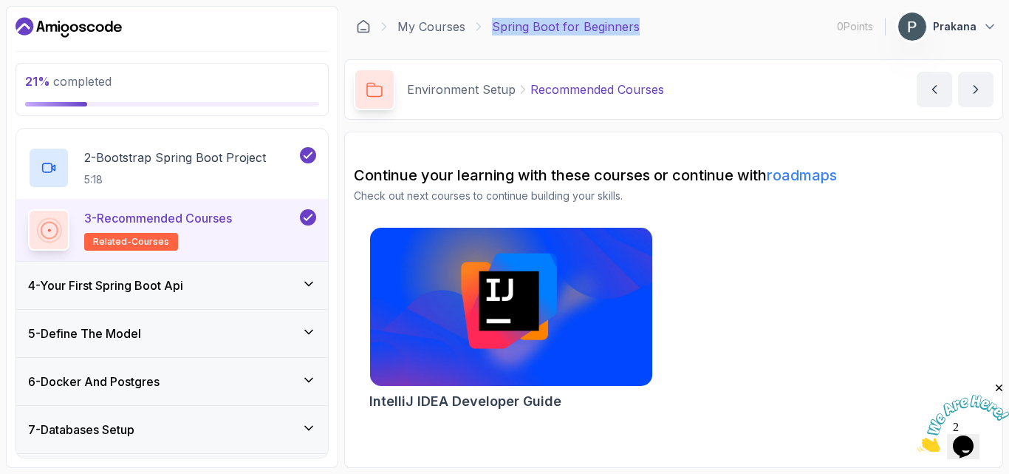
click at [247, 293] on div "4 - Your First Spring Boot Api" at bounding box center [172, 285] width 288 height 18
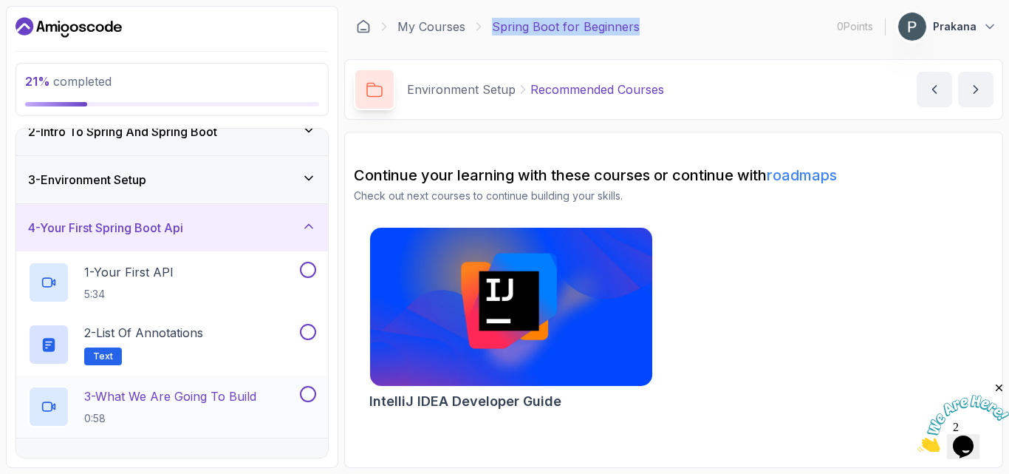
scroll to position [64, 0]
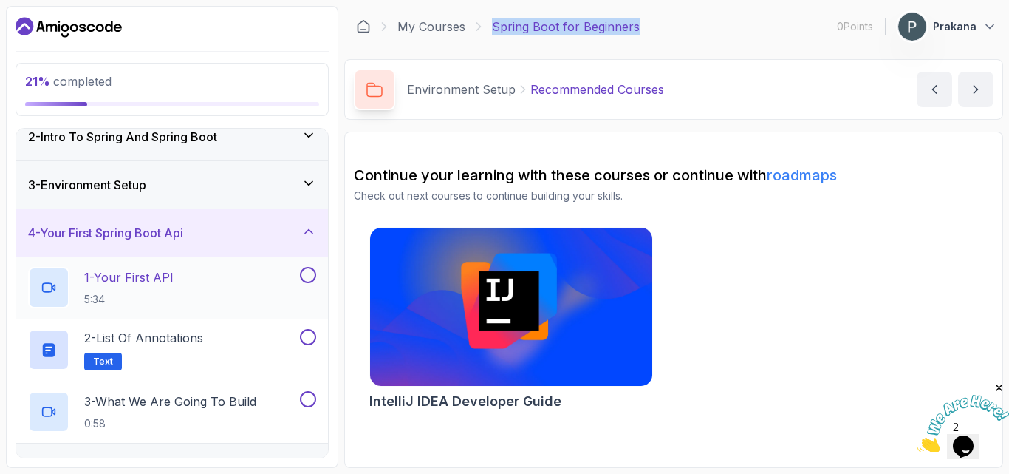
click at [117, 283] on p "1 - Your First API" at bounding box center [128, 277] width 89 height 18
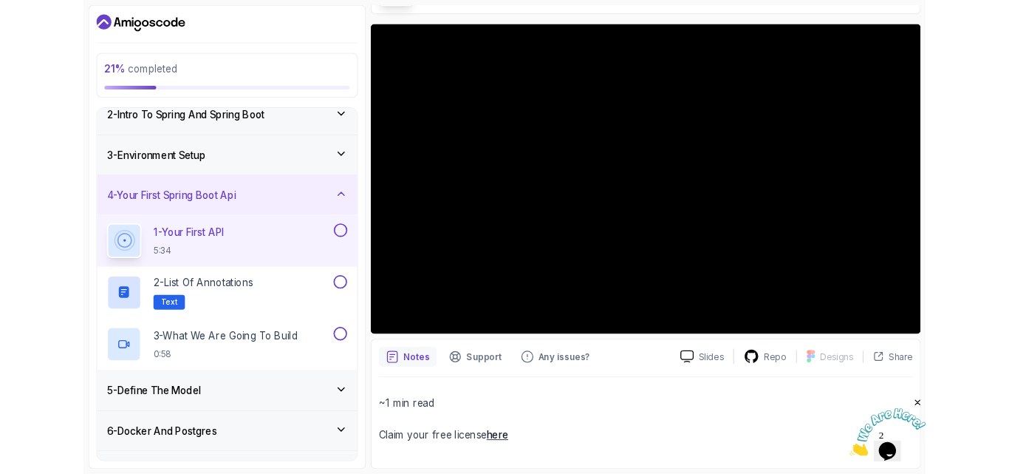
scroll to position [148, 0]
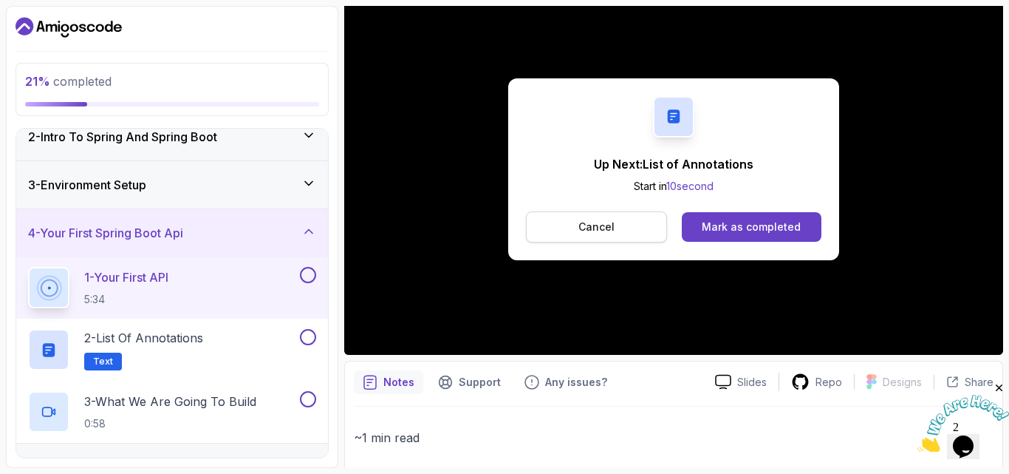
click at [613, 220] on p "Cancel" at bounding box center [596, 226] width 36 height 15
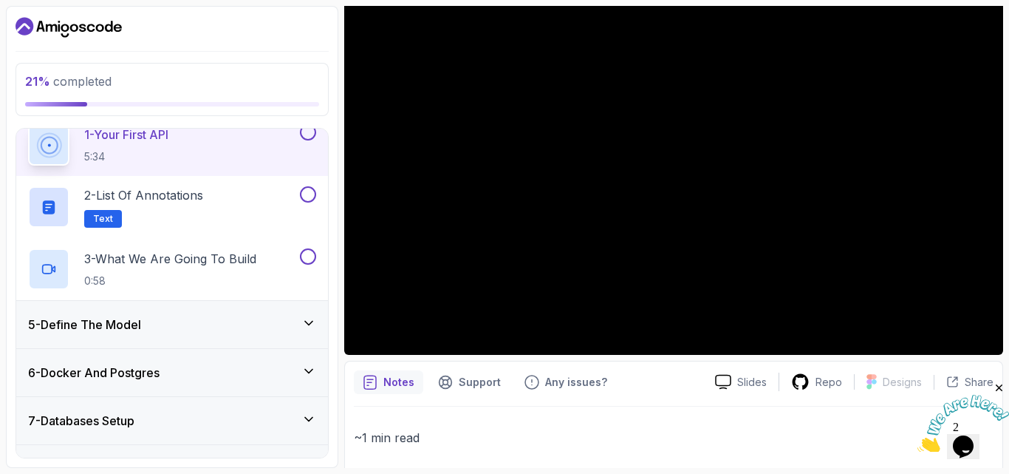
scroll to position [211, 0]
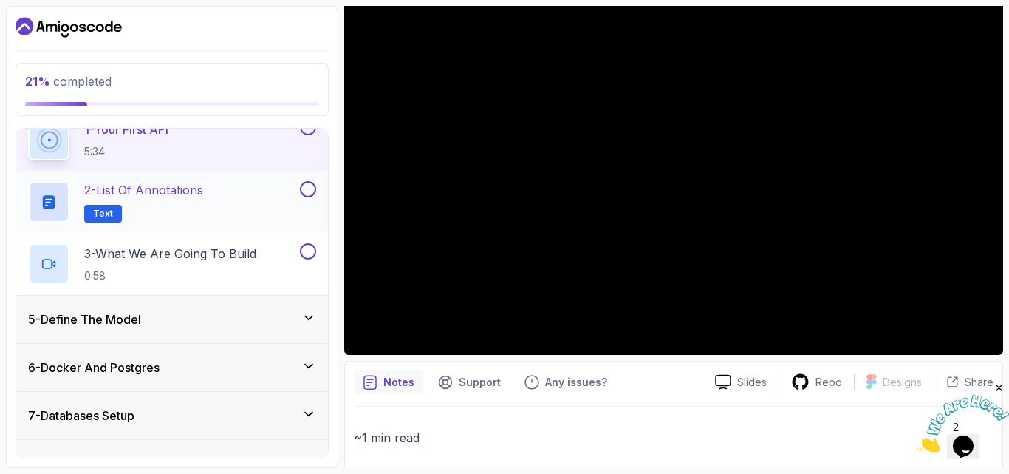
click at [133, 194] on p "2 - List of Annotations" at bounding box center [143, 190] width 119 height 18
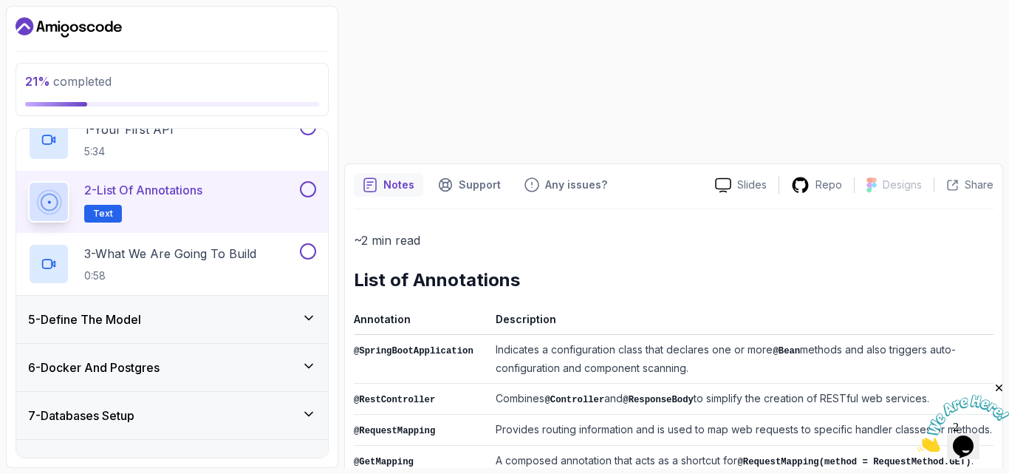
scroll to position [221, 0]
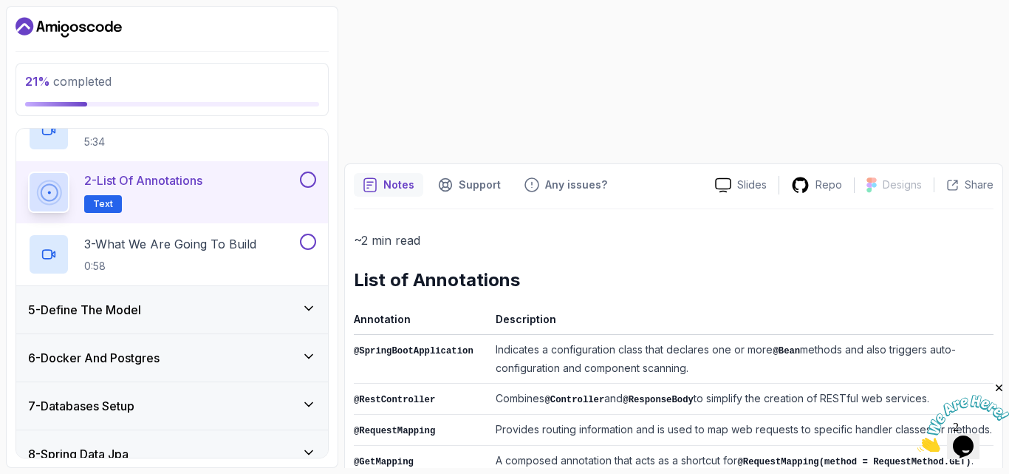
click at [109, 216] on div "2 - List of Annotations Text" at bounding box center [172, 192] width 312 height 62
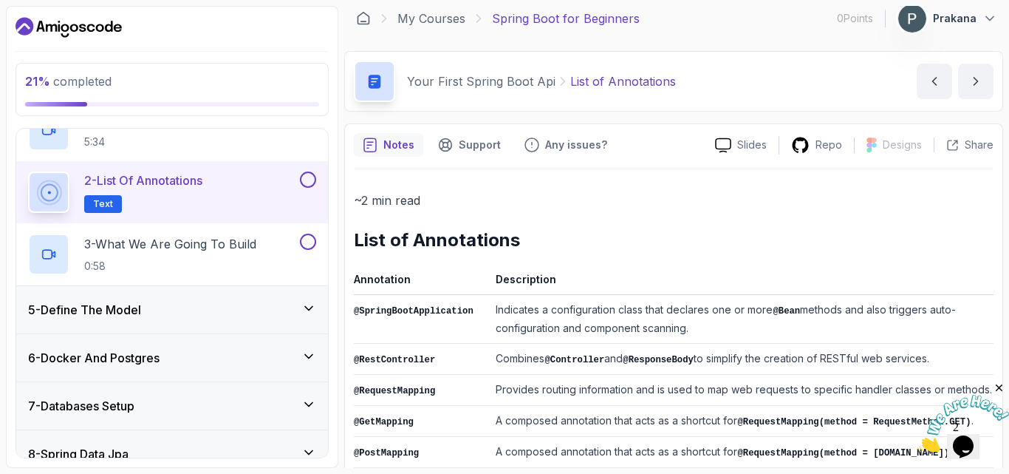
scroll to position [7, 0]
click at [578, 146] on p "Any issues?" at bounding box center [576, 145] width 62 height 15
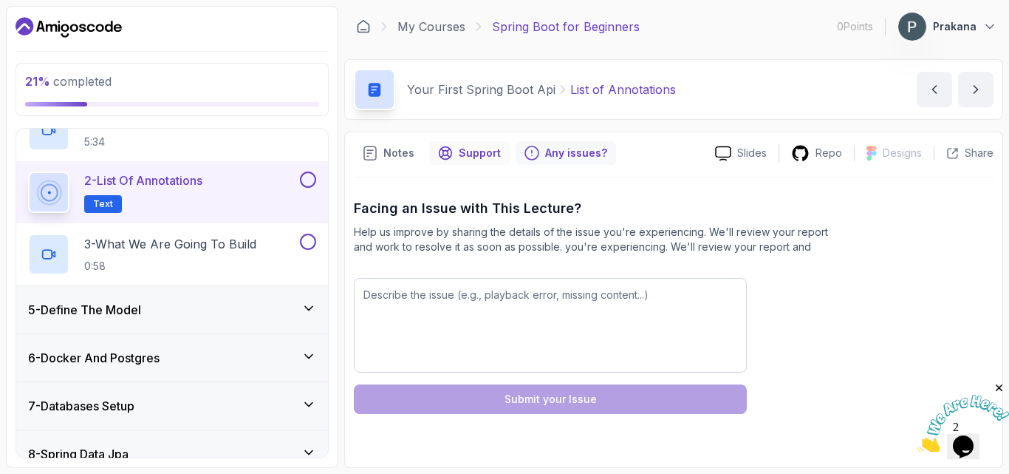
click at [476, 159] on p "Support" at bounding box center [480, 153] width 42 height 15
